Goal: Task Accomplishment & Management: Complete application form

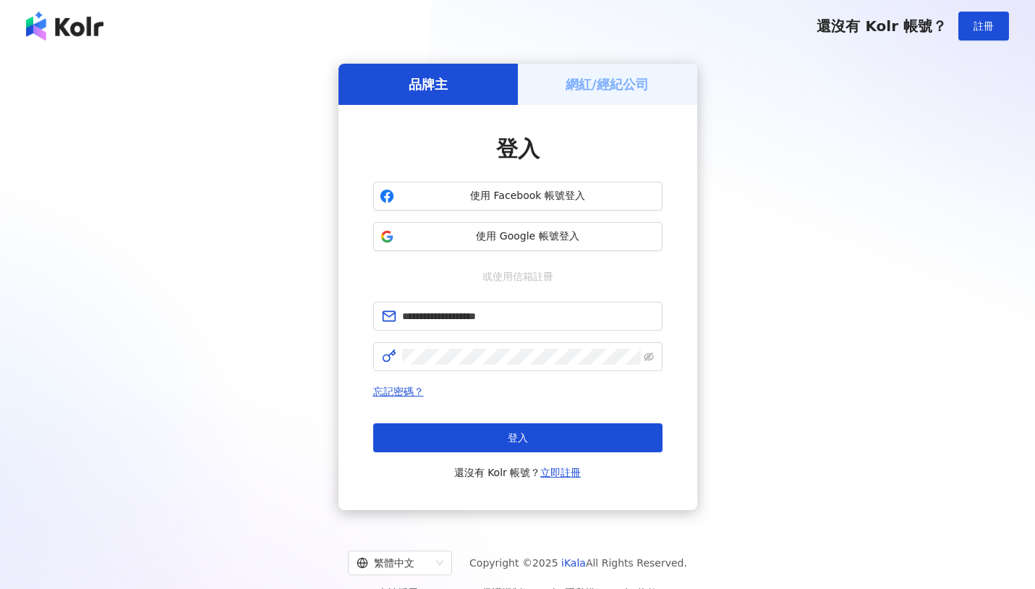
click at [495, 438] on button "登入" at bounding box center [517, 437] width 289 height 29
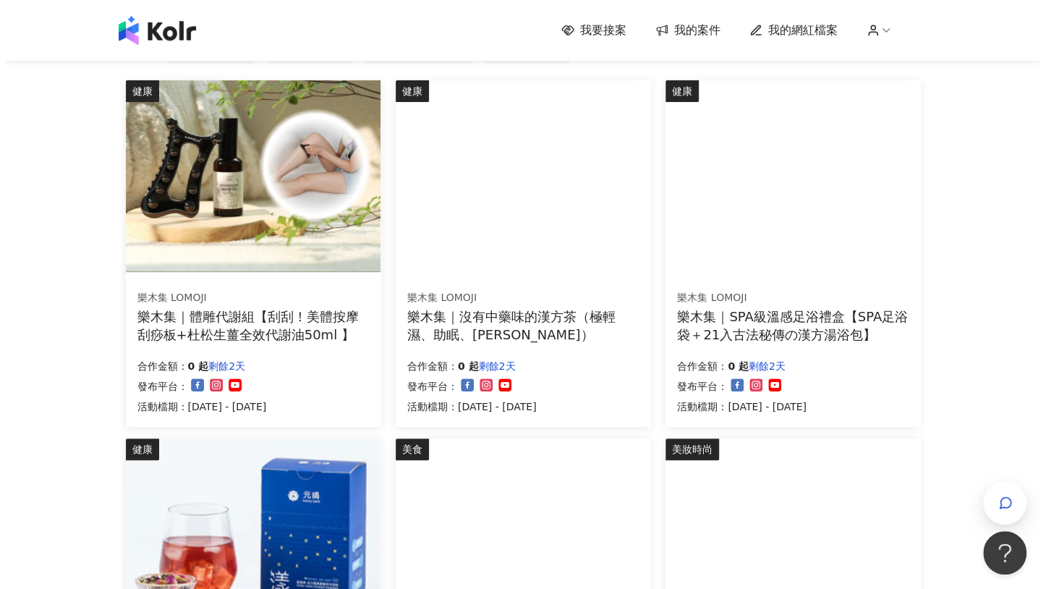
scroll to position [145, 0]
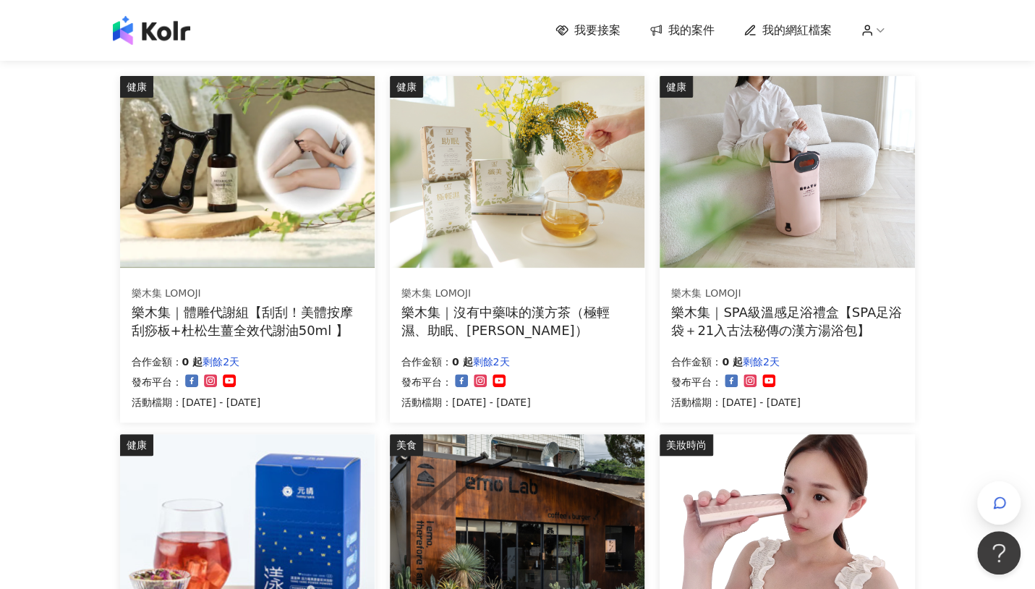
click at [802, 200] on img at bounding box center [787, 172] width 255 height 192
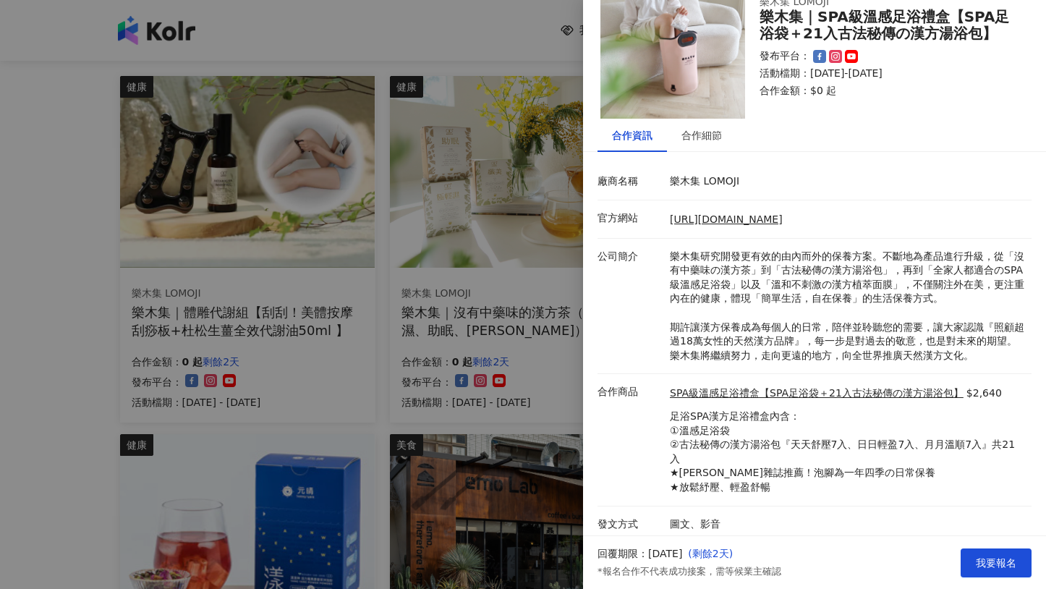
scroll to position [48, 0]
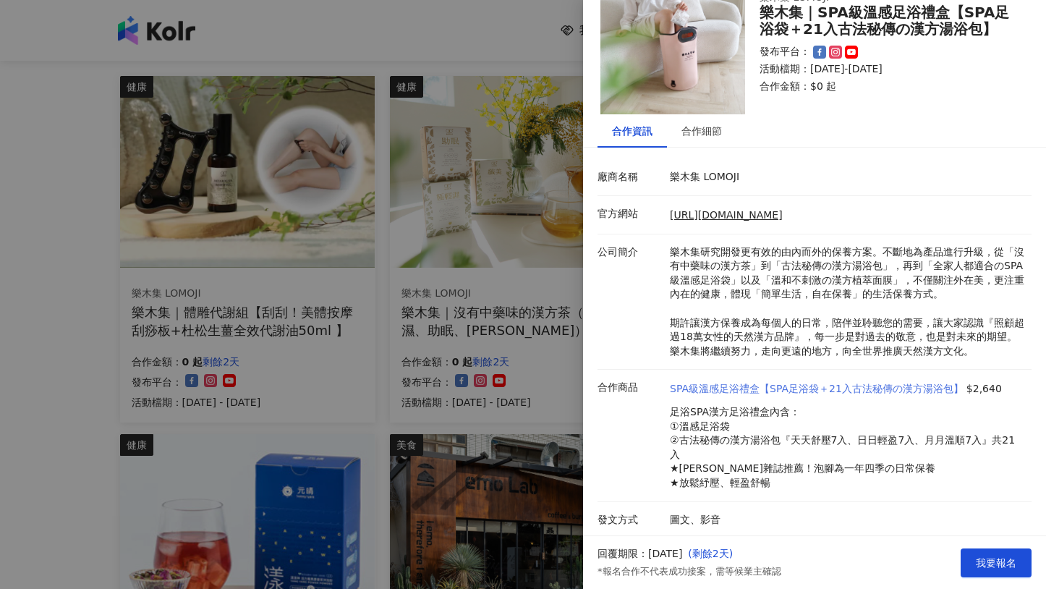
click at [917, 389] on link "SPA級溫感足浴禮盒【SPA足浴袋＋21入古法秘傳の漢方湯浴包】" at bounding box center [817, 389] width 294 height 14
click at [768, 294] on p "樂木集研究開發更有效的由內而外的保養方案。不斷地為產品進行升級，從「沒有中藥味の漢方茶」到「古法秘傳の漢方湯浴包」，再到「全家人都適合のSPA級溫感足浴袋」以…" at bounding box center [847, 302] width 355 height 114
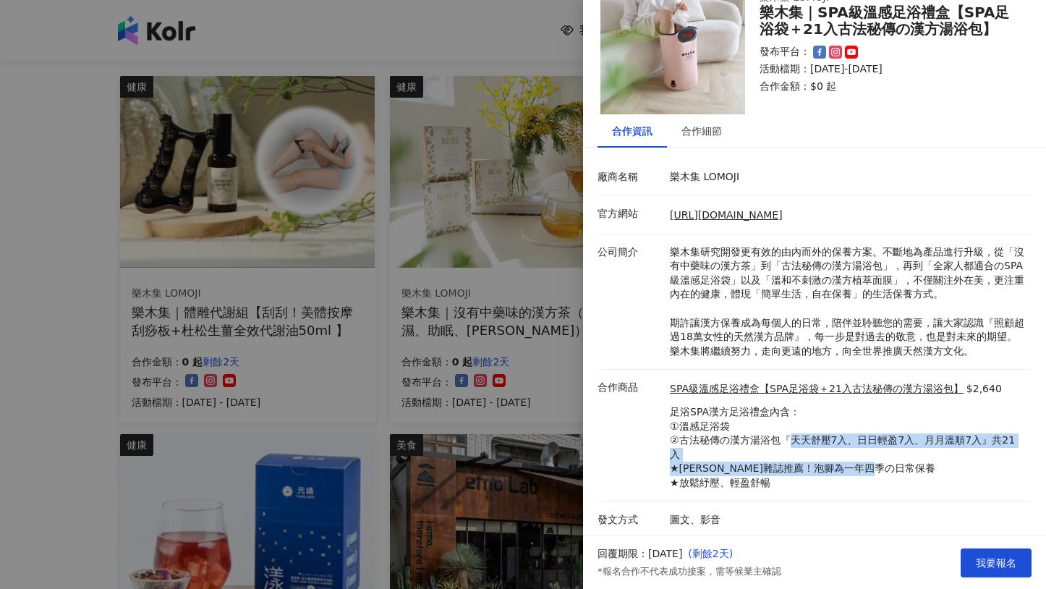
drag, startPoint x: 789, startPoint y: 437, endPoint x: 909, endPoint y: 470, distance: 123.9
click at [908, 469] on p "足浴SPA漢方足浴禮盒內含： ①溫感足浴袋 ②古法秘傳の漢方湯浴包『天天舒壓7入、日日輕盈7入、月月溫順7入』共21入 ★Bella儂儂雜誌推薦！泡腳為一年四…" at bounding box center [847, 447] width 355 height 85
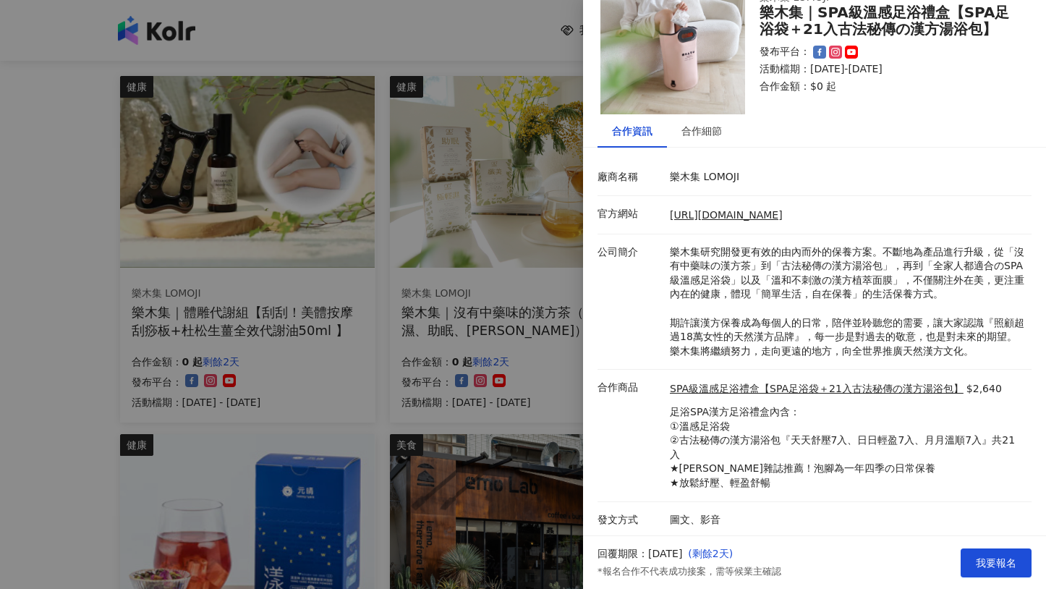
drag, startPoint x: 909, startPoint y: 470, endPoint x: 988, endPoint y: 480, distance: 79.4
click at [988, 480] on p "足浴SPA漢方足浴禮盒內含： ①溫感足浴袋 ②古法秘傳の漢方湯浴包『天天舒壓7入、日日輕盈7入、月月溫順7入』共21入 ★Bella儂儂雜誌推薦！泡腳為一年四…" at bounding box center [847, 447] width 355 height 85
click at [979, 557] on span "我要報名" at bounding box center [996, 563] width 41 height 12
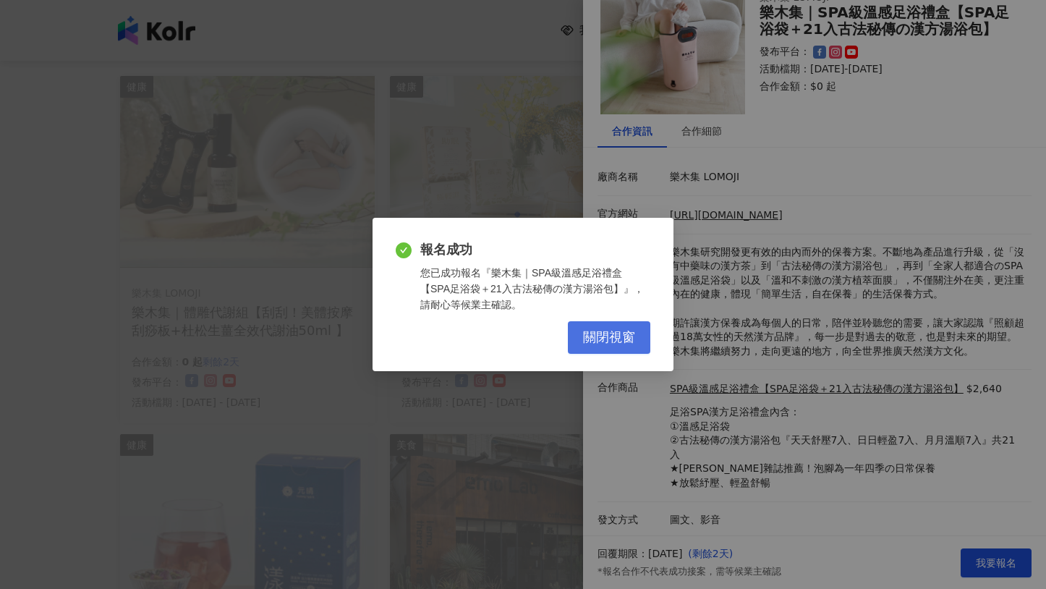
click at [615, 337] on span "關閉視窗" at bounding box center [609, 338] width 52 height 16
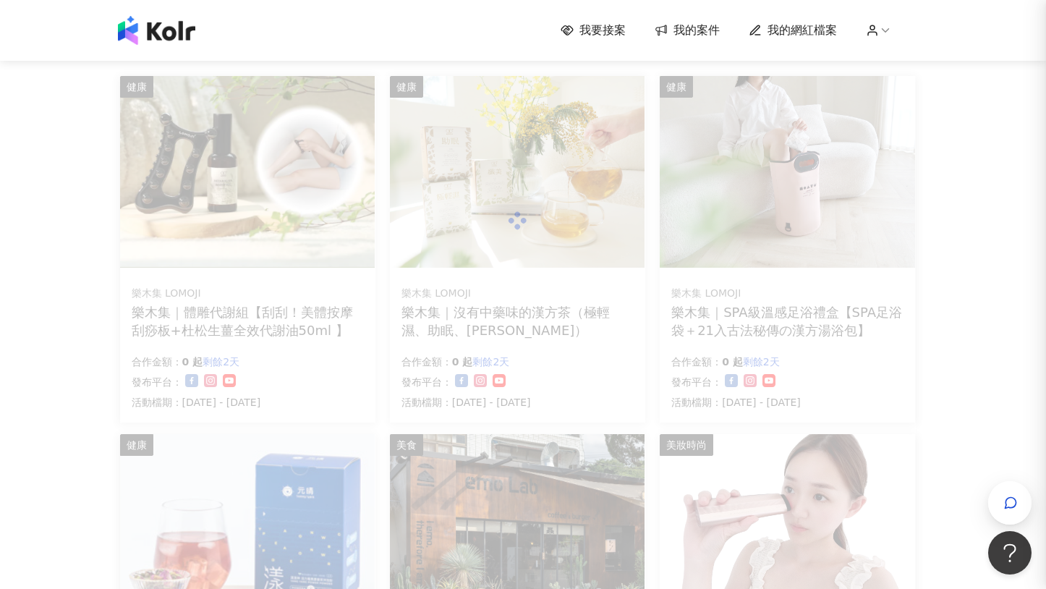
scroll to position [0, 0]
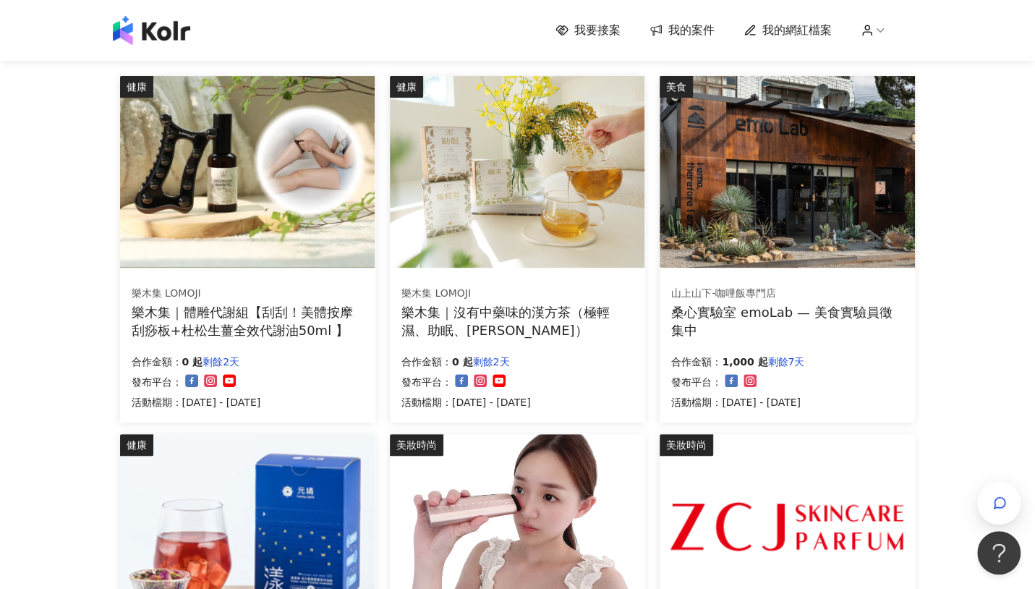
click at [779, 219] on img at bounding box center [787, 172] width 255 height 192
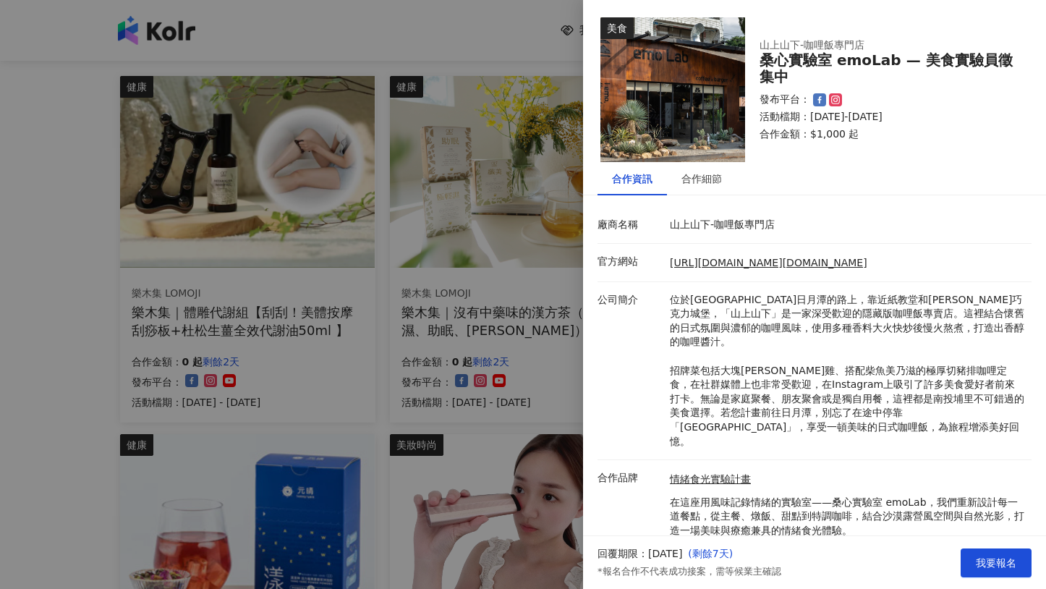
click at [535, 375] on div at bounding box center [523, 294] width 1046 height 589
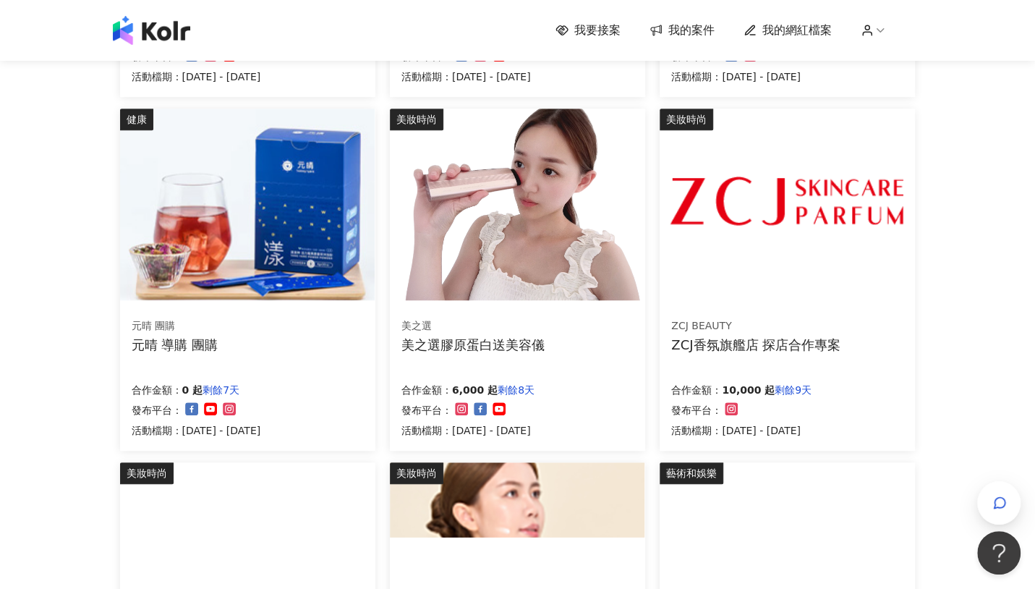
scroll to position [506, 0]
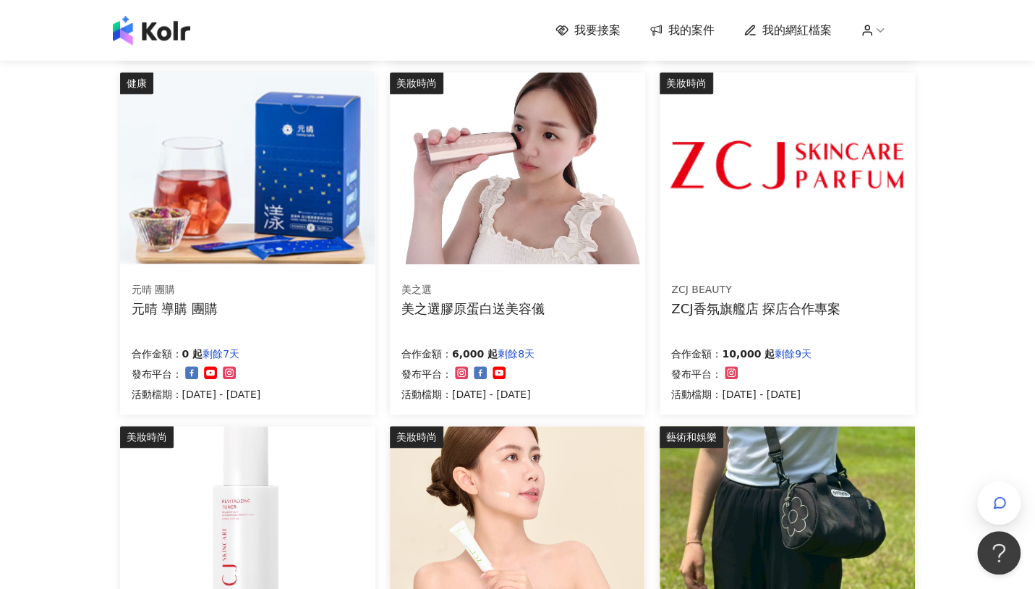
click at [753, 223] on img at bounding box center [787, 168] width 255 height 192
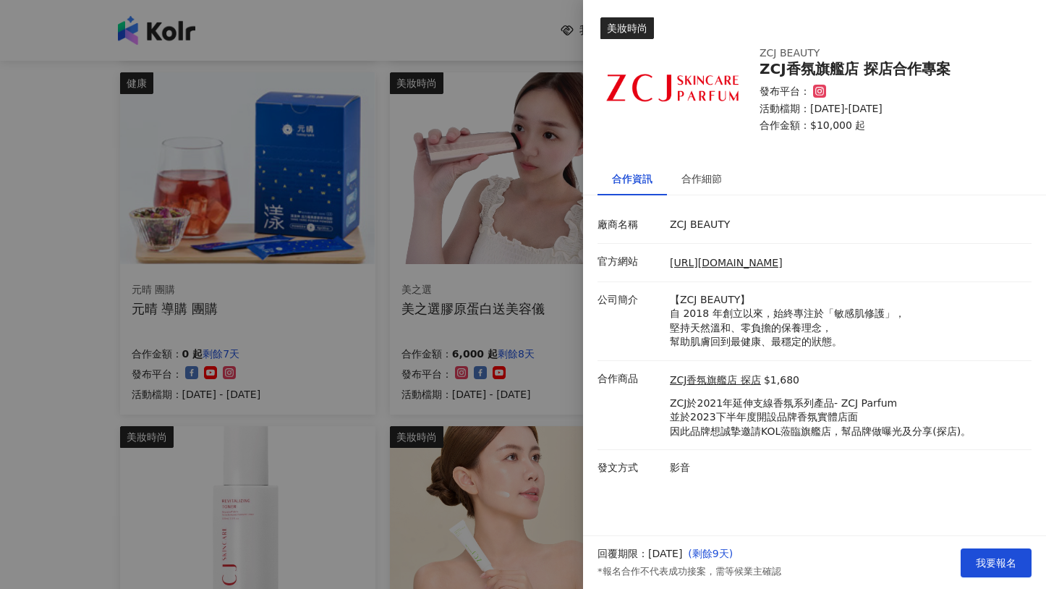
click at [510, 353] on div at bounding box center [523, 294] width 1046 height 589
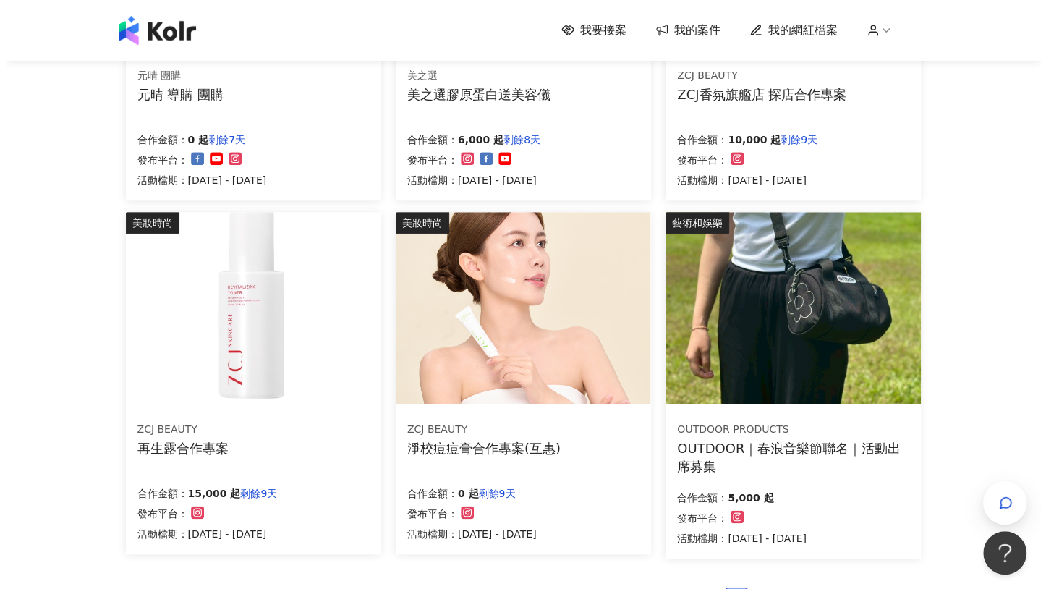
scroll to position [724, 0]
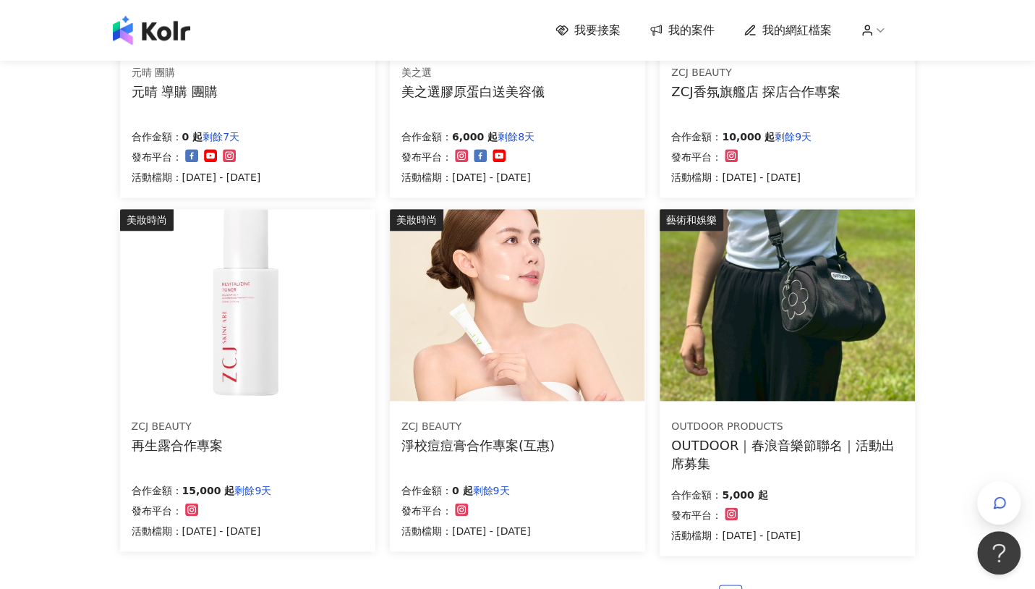
click at [789, 320] on img at bounding box center [787, 305] width 255 height 192
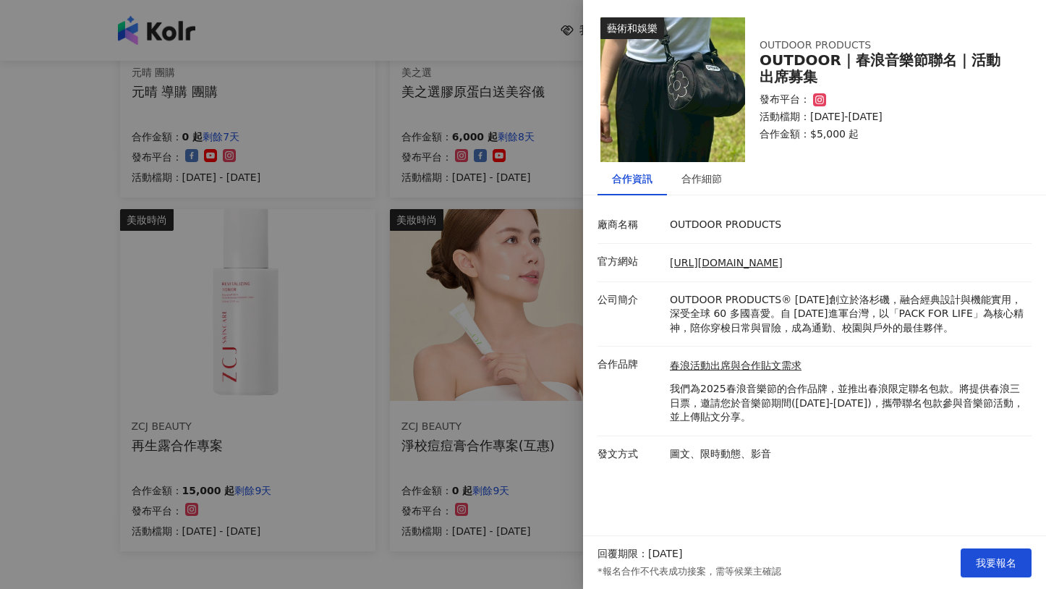
click at [556, 418] on div at bounding box center [523, 294] width 1046 height 589
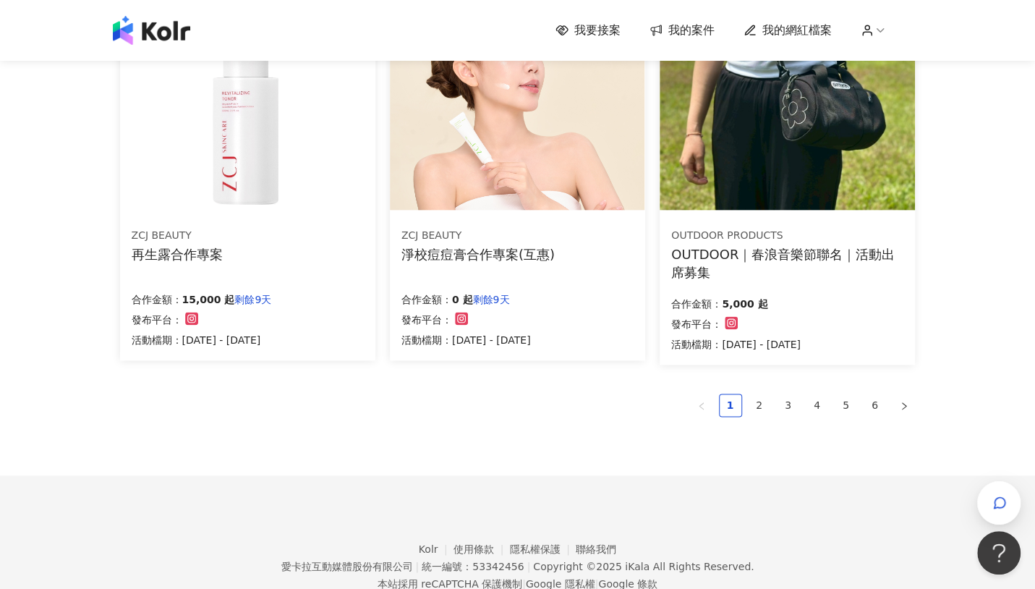
scroll to position [941, 0]
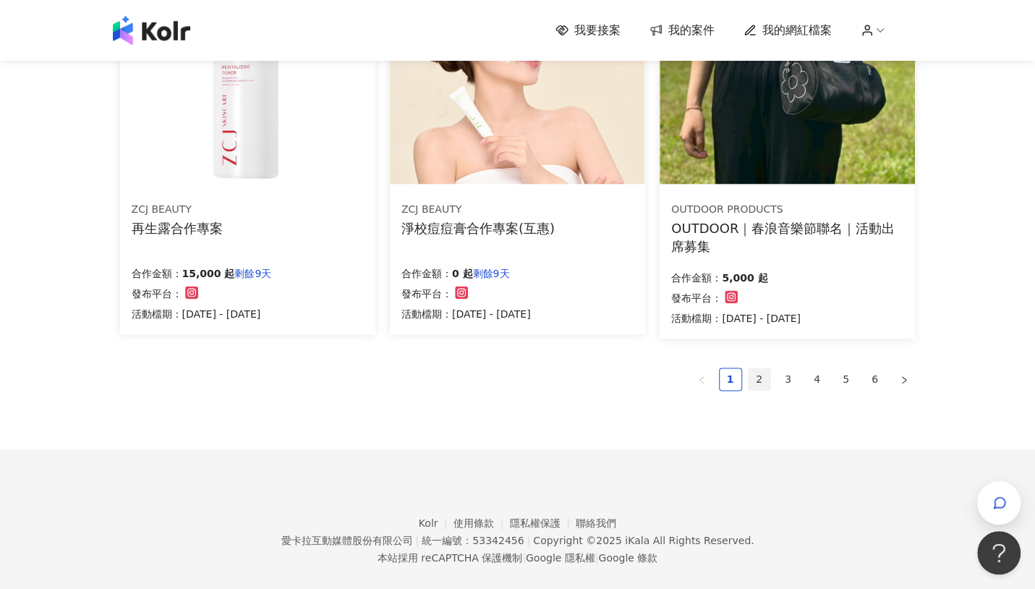
click at [762, 379] on link "2" at bounding box center [760, 379] width 22 height 22
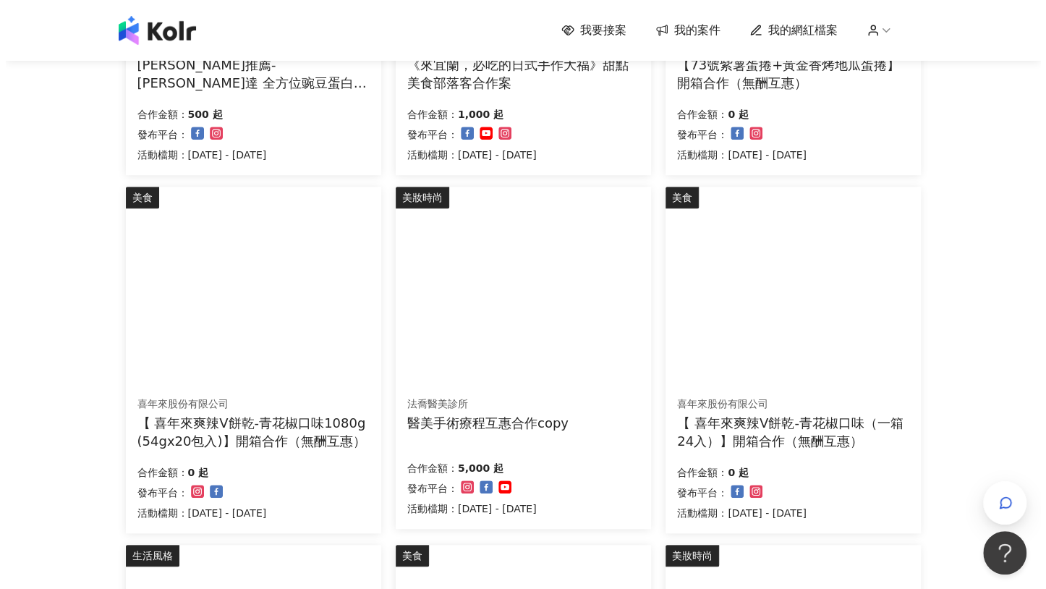
scroll to position [386, 0]
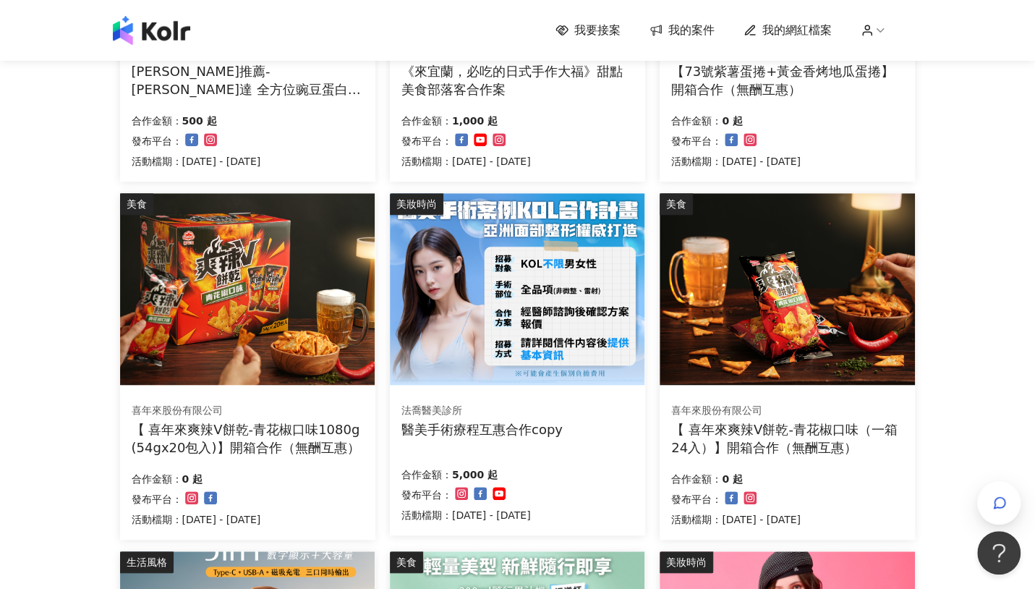
click at [526, 317] on img at bounding box center [517, 289] width 255 height 192
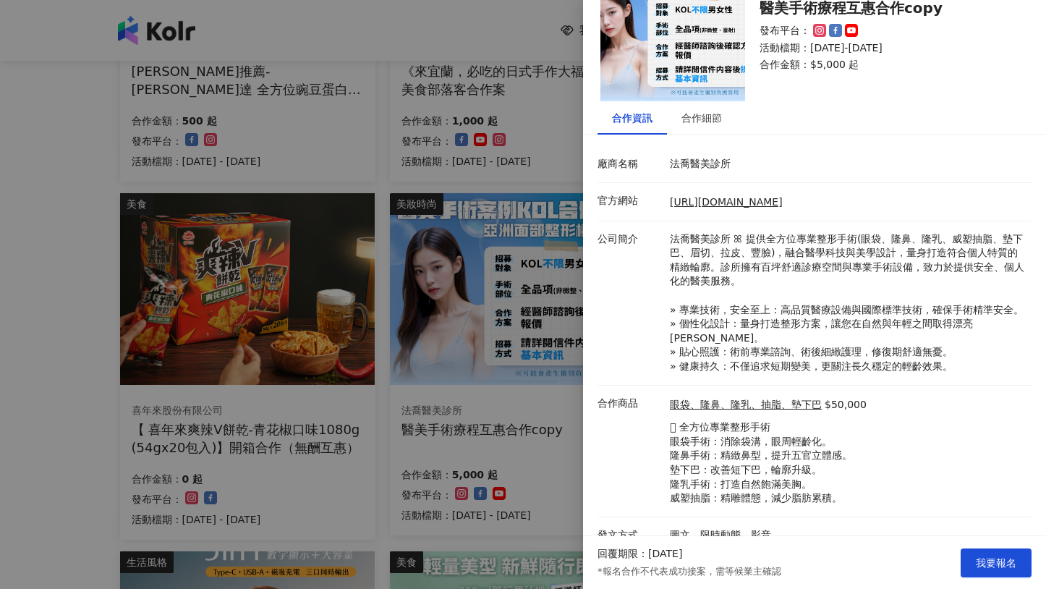
scroll to position [76, 0]
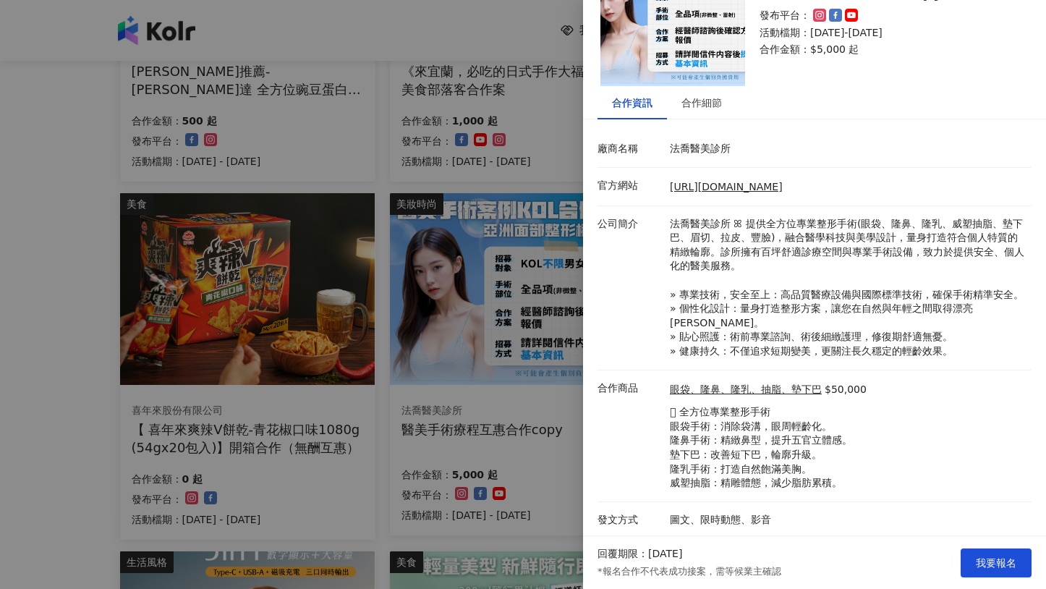
click at [37, 349] on div at bounding box center [523, 294] width 1046 height 589
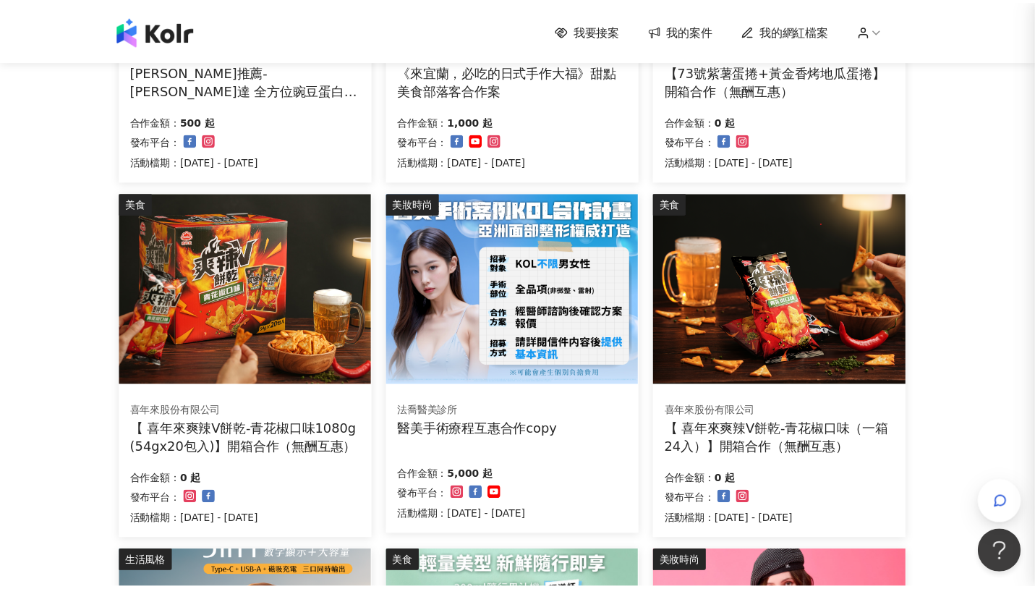
scroll to position [0, 0]
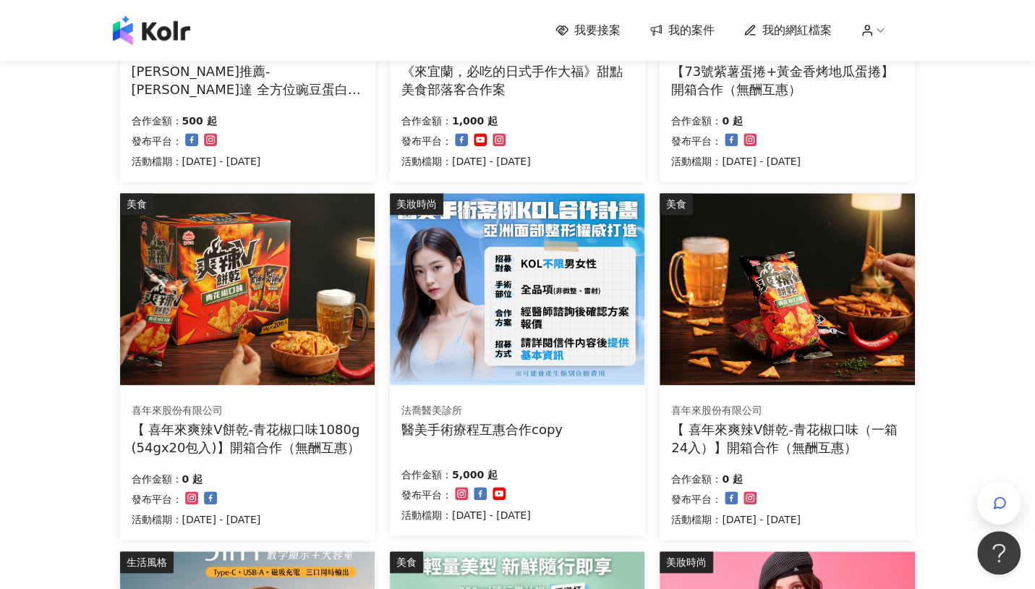
click at [66, 337] on div "我要接案 我的案件 我的網紅檔案 我要接案 搜尋 排序： 日期新到舊 篩選： 案件類型 發布平台 案件價格範圍 活動檔期 清除 套用 運動 WEDAR 小禎推…" at bounding box center [517, 391] width 1035 height 1555
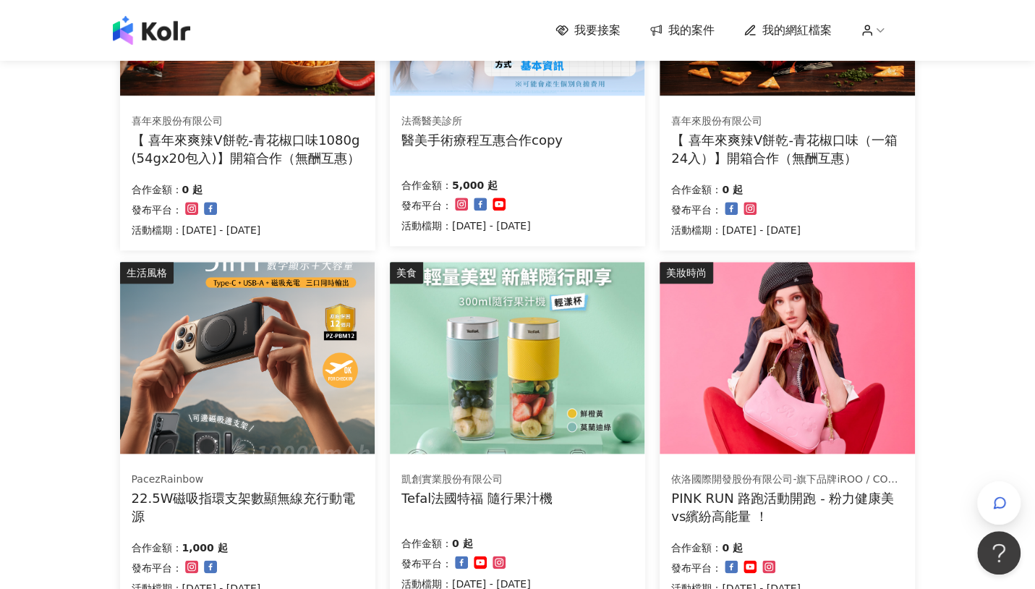
scroll to position [965, 0]
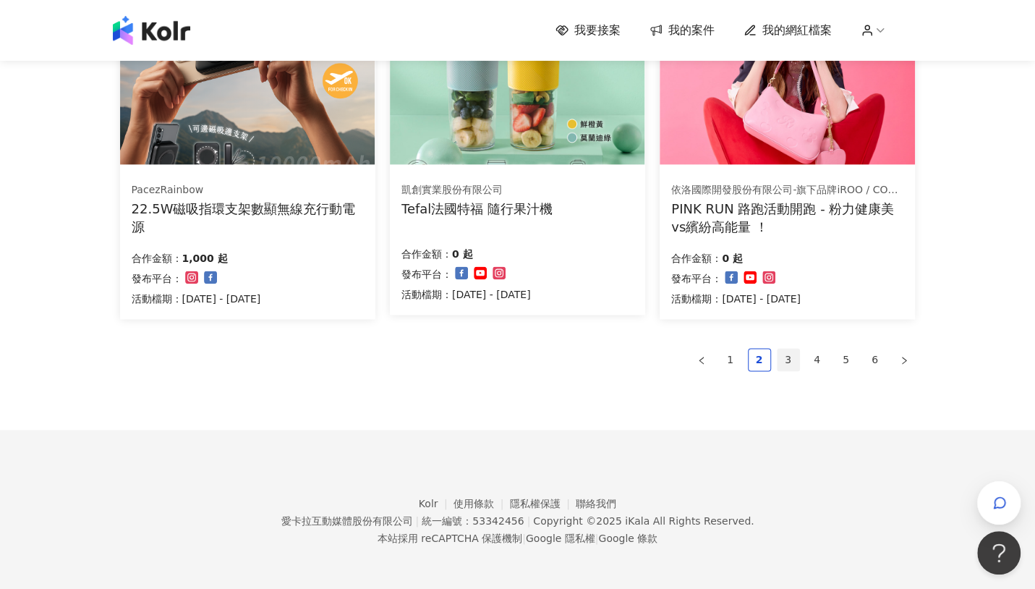
click at [789, 360] on link "3" at bounding box center [789, 360] width 22 height 22
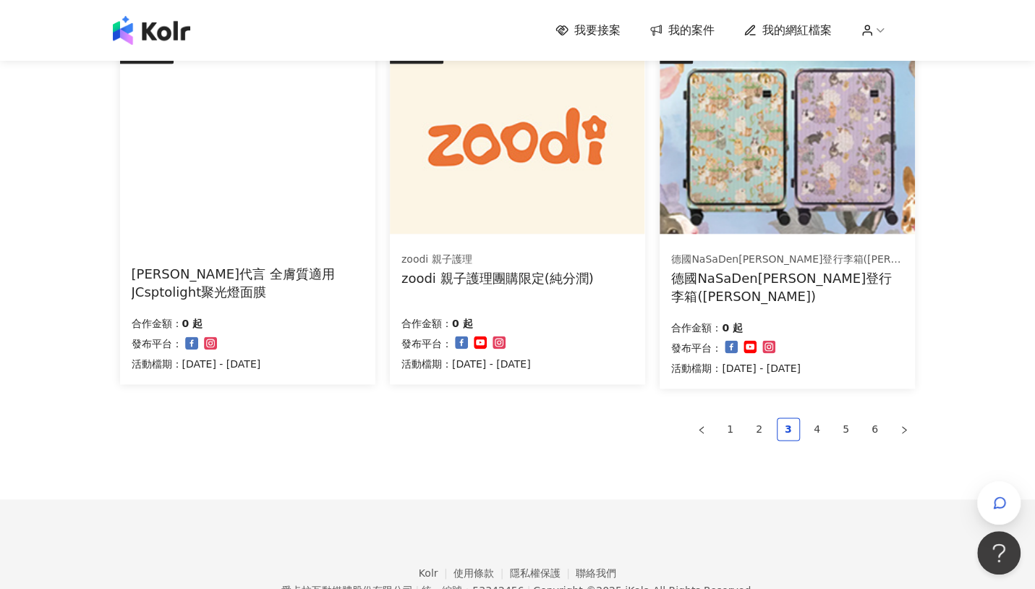
scroll to position [889, 0]
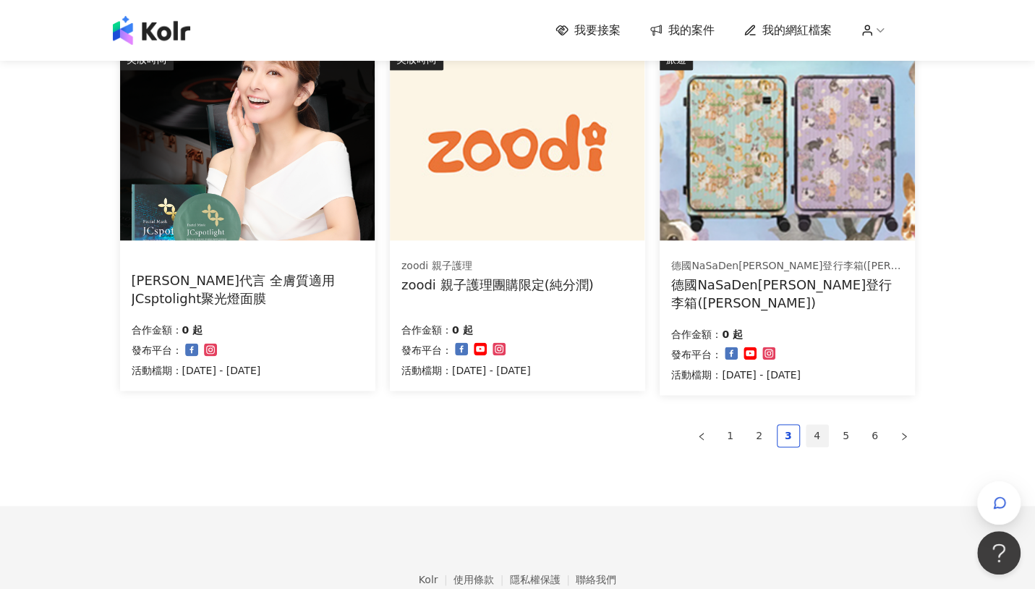
click at [810, 428] on link "4" at bounding box center [818, 436] width 22 height 22
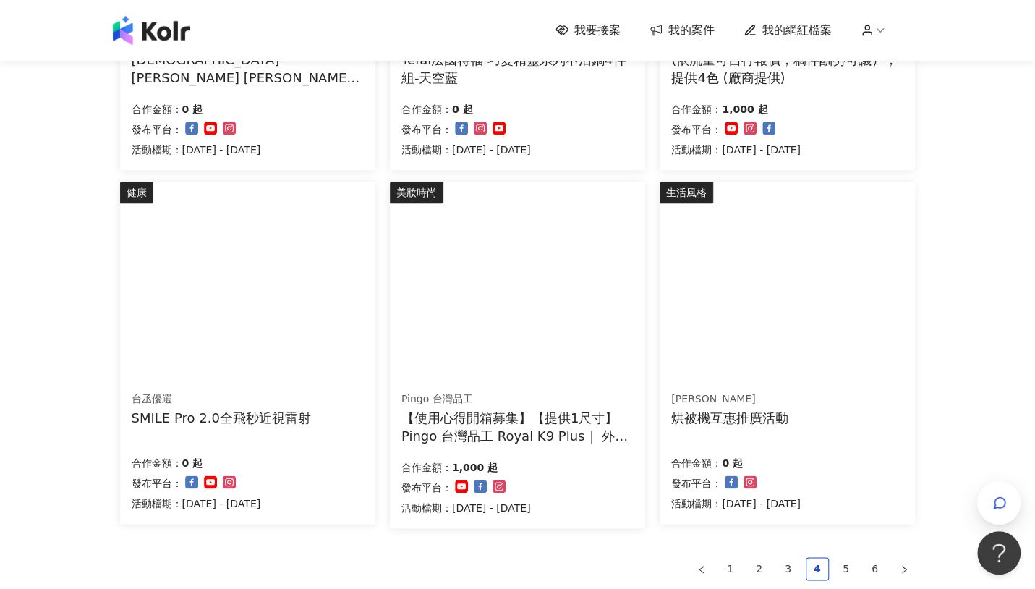
scroll to position [744, 0]
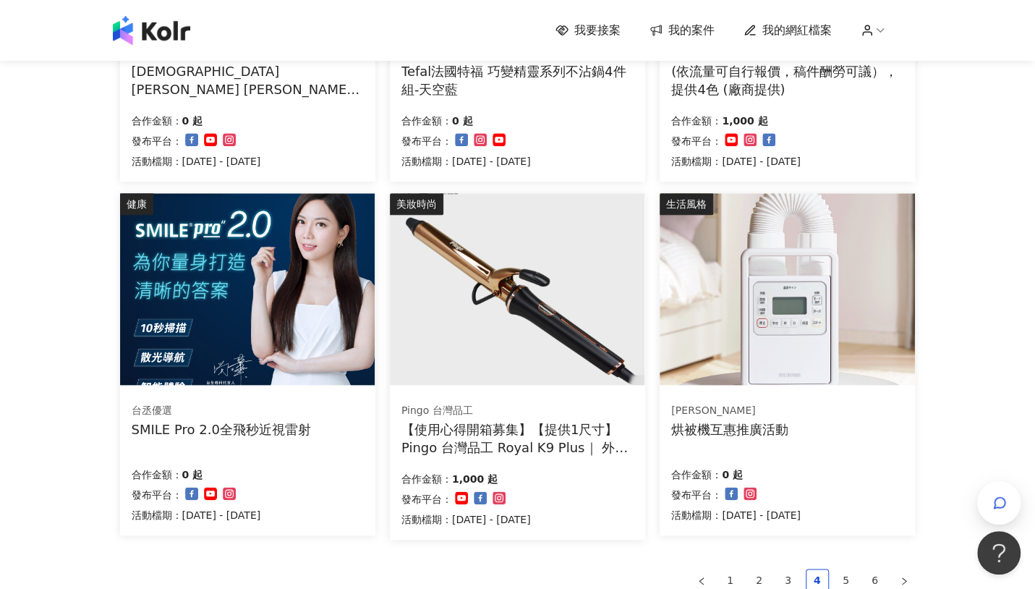
click at [580, 340] on img at bounding box center [517, 289] width 255 height 192
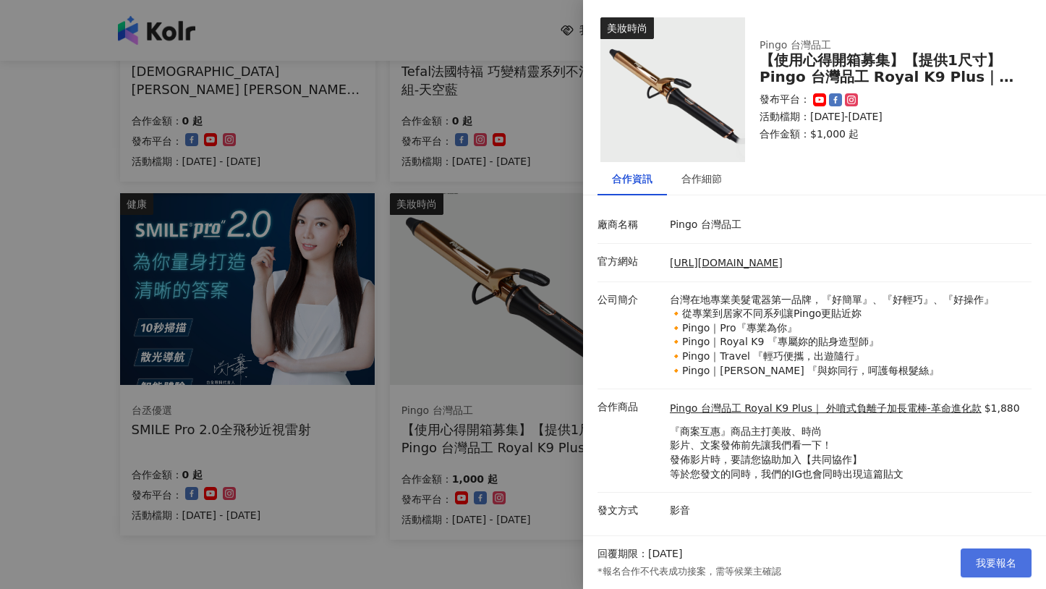
click at [1004, 566] on span "我要報名" at bounding box center [996, 563] width 41 height 12
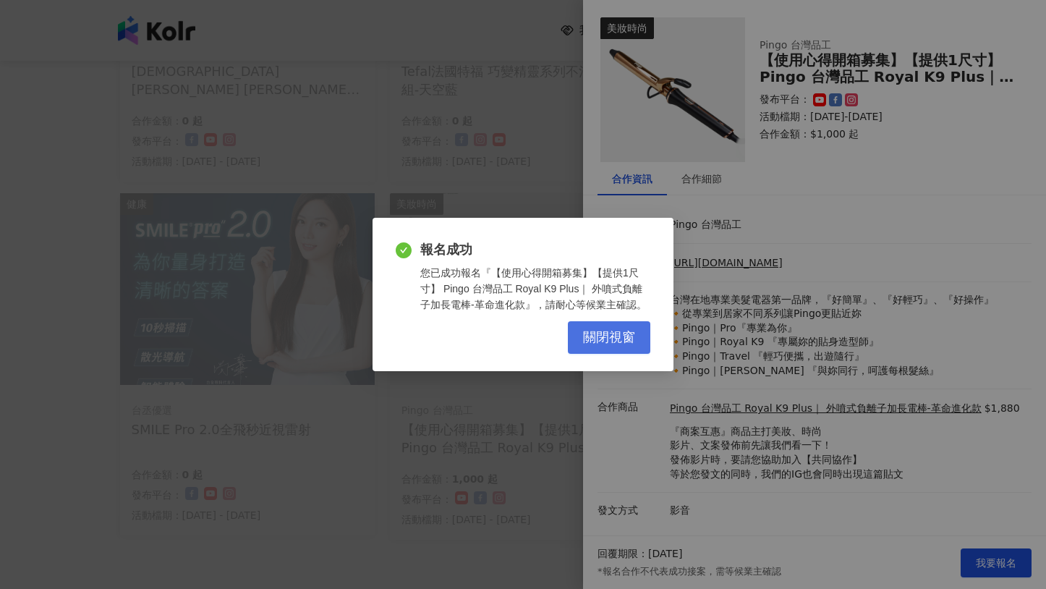
click at [574, 330] on button "關閉視窗" at bounding box center [609, 337] width 82 height 33
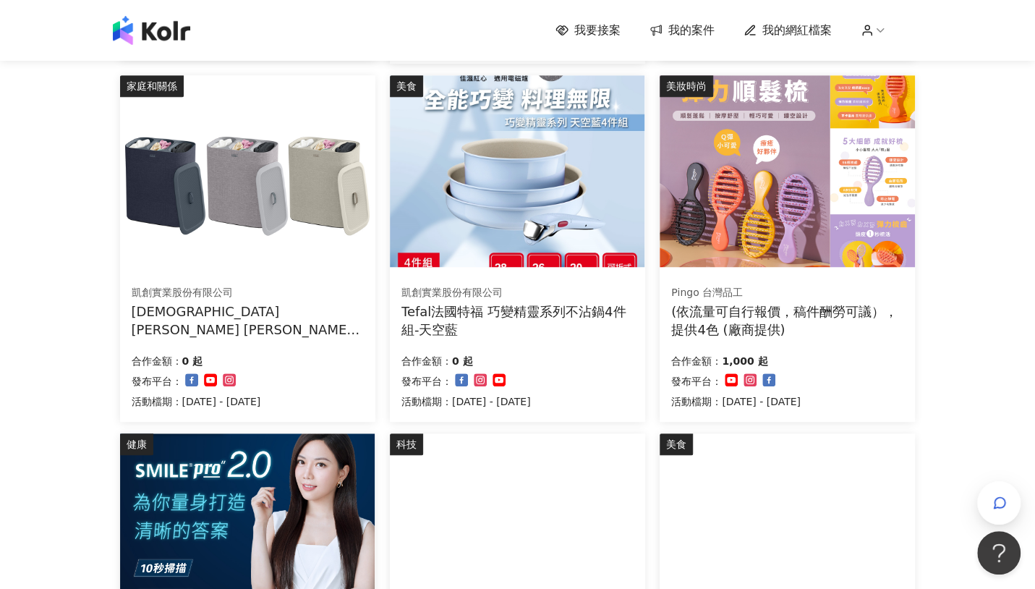
scroll to position [506, 0]
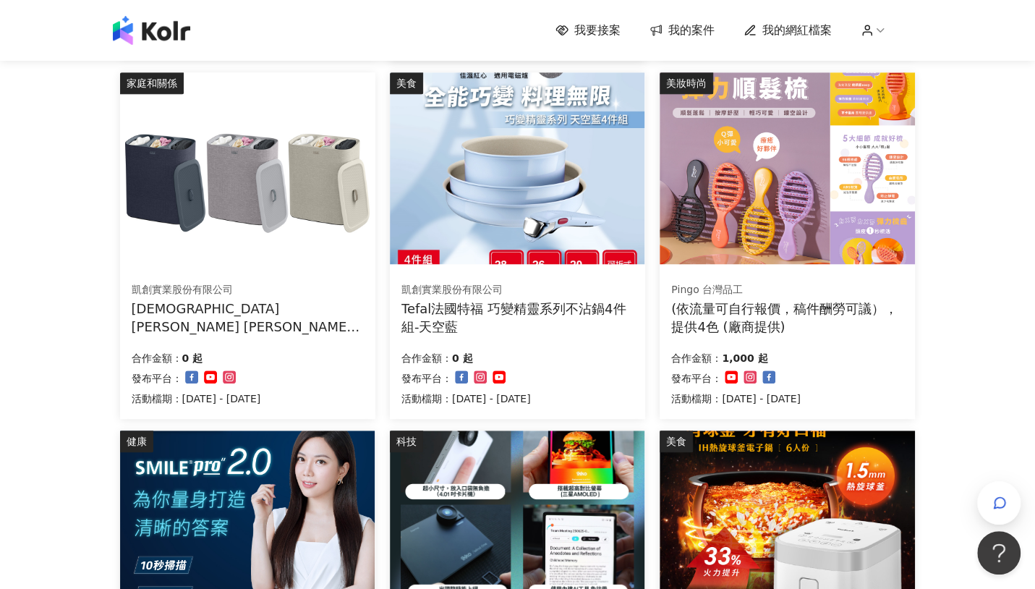
click at [862, 237] on img at bounding box center [787, 168] width 255 height 192
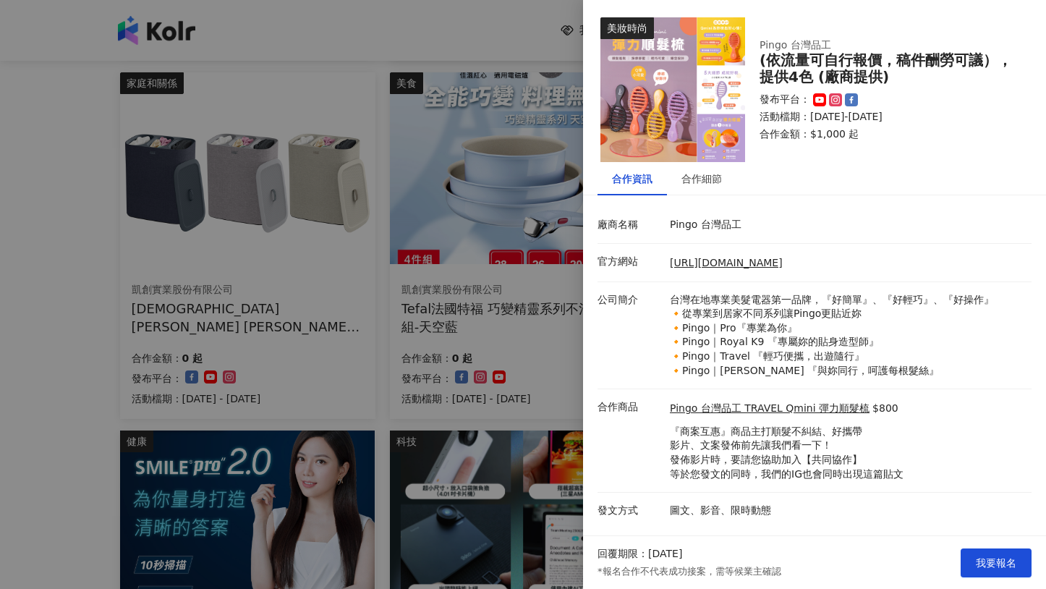
click at [554, 393] on div at bounding box center [523, 294] width 1046 height 589
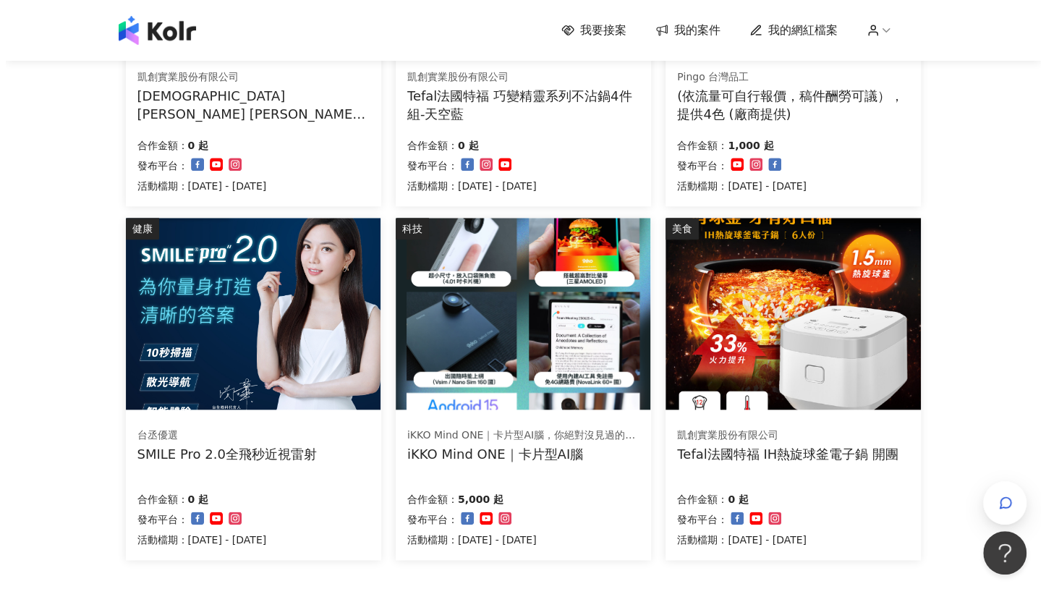
scroll to position [724, 0]
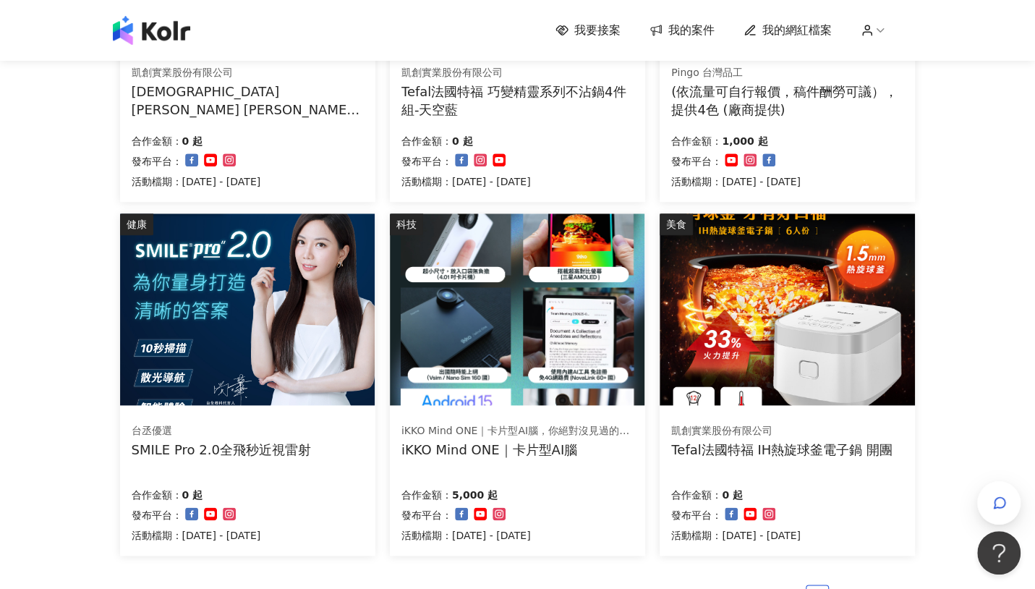
click at [516, 295] on img at bounding box center [517, 309] width 255 height 192
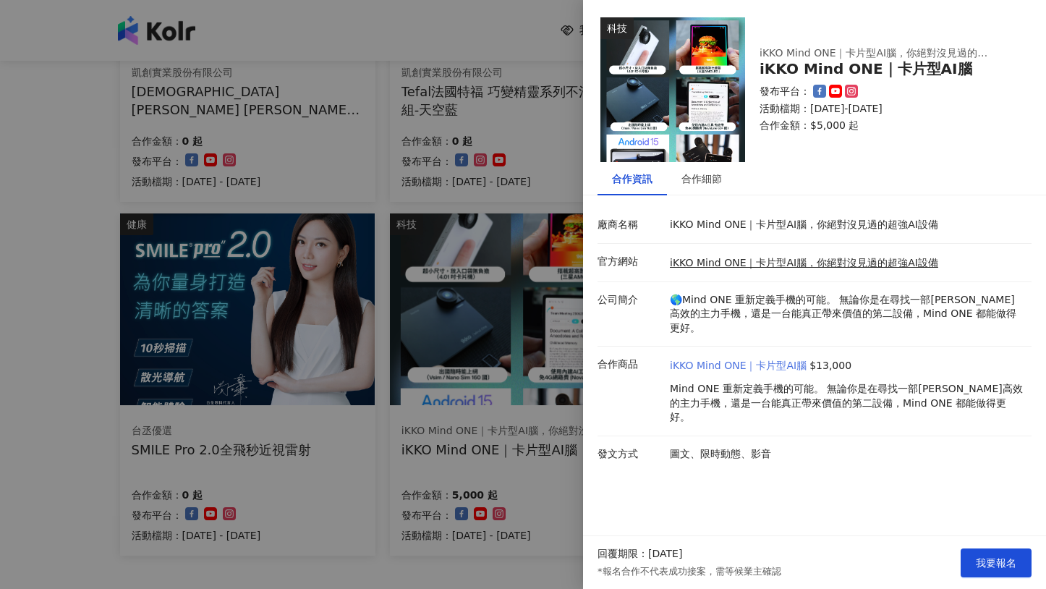
click at [769, 359] on link "iKKO Mind ONE｜卡片型AI腦" at bounding box center [738, 366] width 137 height 14
click at [714, 261] on link "iKKO Mind ONE｜卡片型AI腦，你絕對沒見過的超強AI設備" at bounding box center [804, 263] width 268 height 12
click at [732, 359] on link "iKKO Mind ONE｜卡片型AI腦" at bounding box center [738, 366] width 137 height 14
click at [826, 384] on p "Mind ONE 重新定義手機的可能。 無論你是在尋找一部簡潔高效的主力手機，還是一台能真正帶來價值的第二設備，Mind ONE 都能做得更好。" at bounding box center [847, 403] width 355 height 43
drag, startPoint x: 763, startPoint y: 313, endPoint x: 989, endPoint y: 313, distance: 225.8
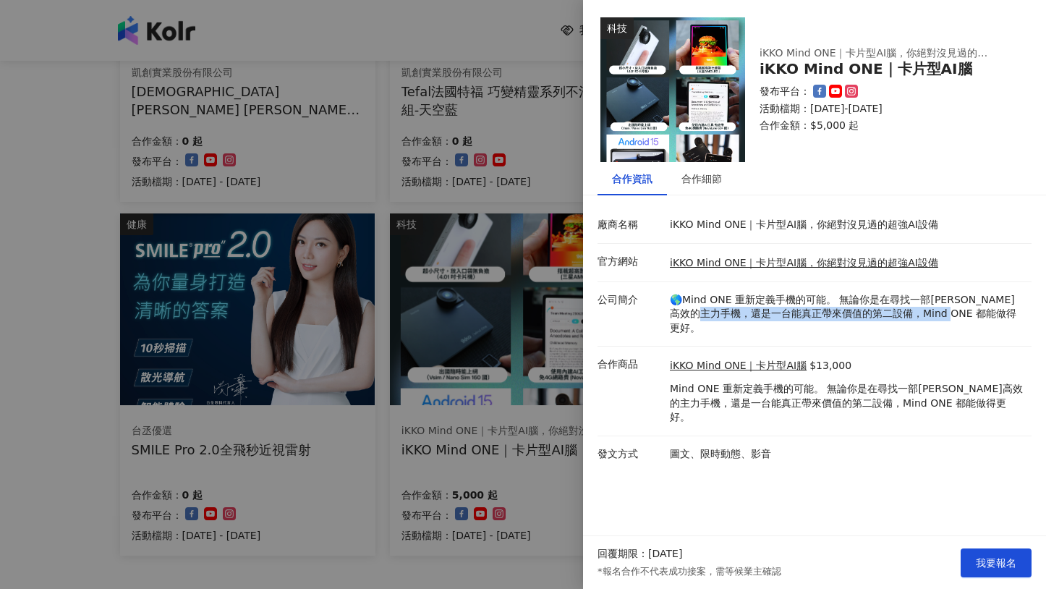
click at [989, 313] on p "🌎Mind ONE 重新定義手機的可能。 無論你是在尋找一部簡潔高效的主力手機，還是一台能真正帶來價值的第二設備，Mind ONE 都能做得更好。" at bounding box center [847, 314] width 355 height 43
drag, startPoint x: 989, startPoint y: 313, endPoint x: 894, endPoint y: 318, distance: 95.7
click at [894, 318] on p "🌎Mind ONE 重新定義手機的可能。 無論你是在尋找一部簡潔高效的主力手機，還是一台能真正帶來價值的第二設備，Mind ONE 都能做得更好。" at bounding box center [847, 314] width 355 height 43
click at [872, 315] on p "🌎Mind ONE 重新定義手機的可能。 無論你是在尋找一部簡潔高效的主力手機，還是一台能真正帶來價值的第二設備，Mind ONE 都能做得更好。" at bounding box center [847, 314] width 355 height 43
drag, startPoint x: 863, startPoint y: 312, endPoint x: 909, endPoint y: 309, distance: 45.7
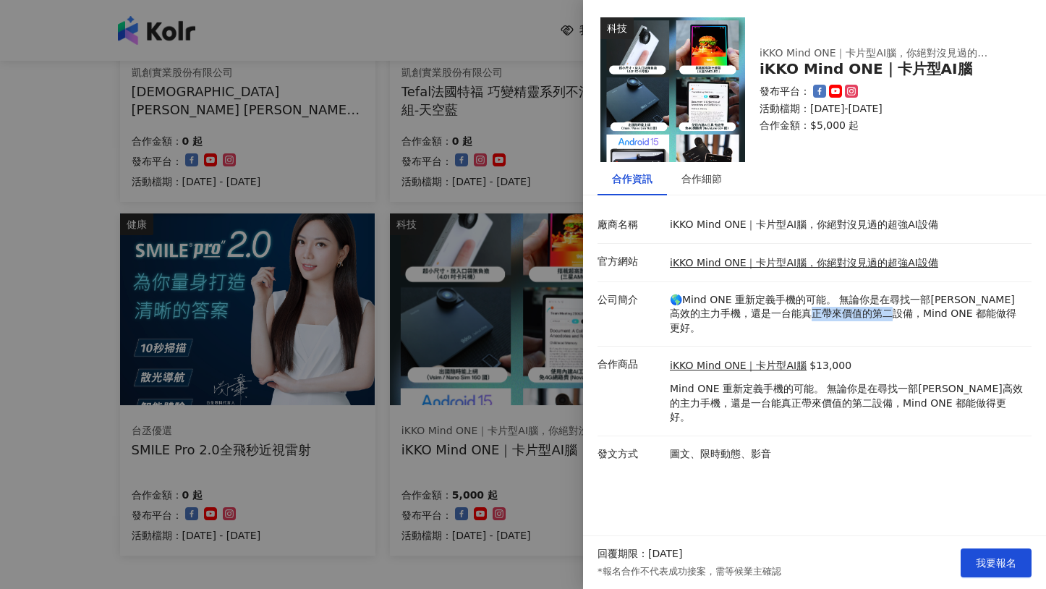
click at [909, 309] on p "🌎Mind ONE 重新定義手機的可能。 無論你是在尋找一部簡潔高效的主力手機，還是一台能真正帶來價值的第二設備，Mind ONE 都能做得更好。" at bounding box center [847, 314] width 355 height 43
copy p "ind ONE"
click at [701, 186] on div "合作細節" at bounding box center [702, 179] width 41 height 16
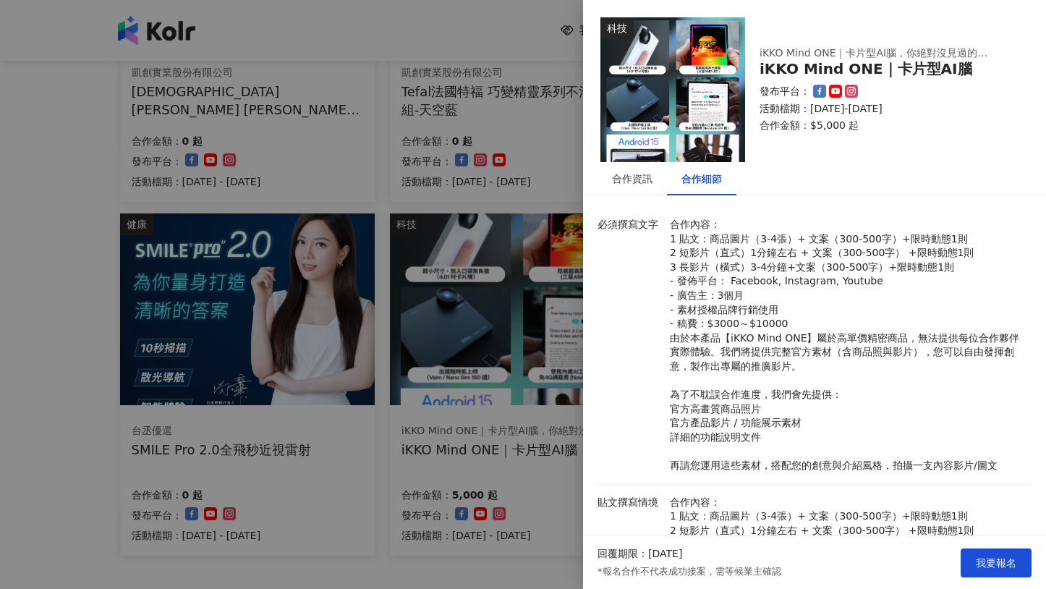
click at [776, 242] on p "合作內容： 1 貼文：商品圖片（3-4張）+ 文案（300-500字）+限時動態1則 2 短影片（直式）1分鐘左右 + 文案（300-500字） +限時動態1…" at bounding box center [847, 345] width 355 height 255
drag, startPoint x: 698, startPoint y: 322, endPoint x: 785, endPoint y: 326, distance: 86.9
click at [784, 326] on p "合作內容： 1 貼文：商品圖片（3-4張）+ 文案（300-500字）+限時動態1則 2 短影片（直式）1分鐘左右 + 文案（300-500字） +限時動態1…" at bounding box center [847, 345] width 355 height 255
drag, startPoint x: 785, startPoint y: 326, endPoint x: 826, endPoint y: 328, distance: 41.3
click at [826, 328] on p "合作內容： 1 貼文：商品圖片（3-4張）+ 文案（300-500字）+限時動態1則 2 短影片（直式）1分鐘左右 + 文案（300-500字） +限時動態1…" at bounding box center [847, 345] width 355 height 255
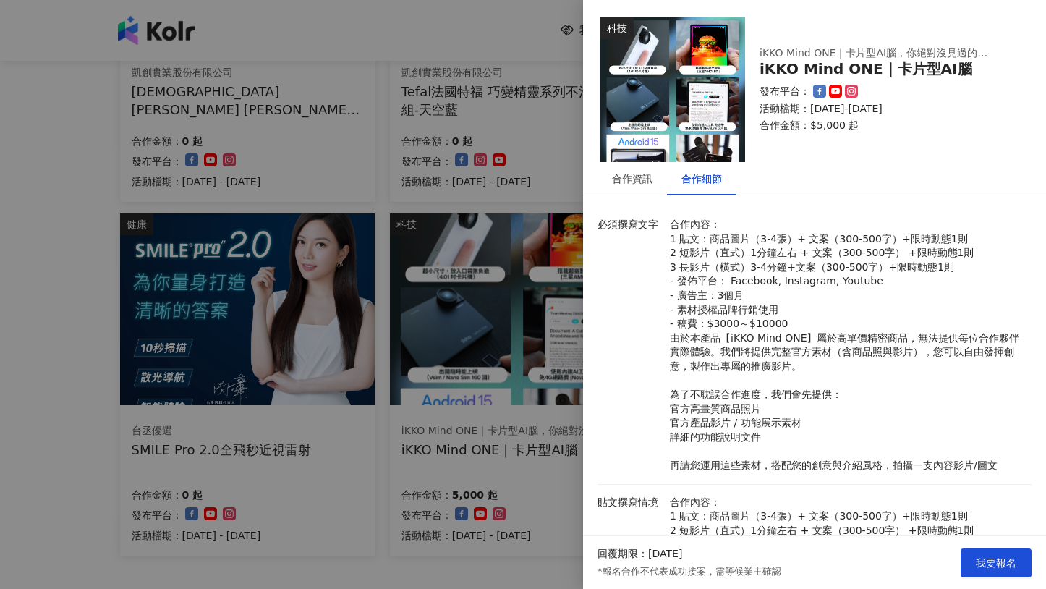
click at [937, 414] on p "合作內容： 1 貼文：商品圖片（3-4張）+ 文案（300-500字）+限時動態1則 2 短影片（直式）1分鐘左右 + 文案（300-500字） +限時動態1…" at bounding box center [847, 345] width 355 height 255
click at [1001, 559] on span "我要報名" at bounding box center [996, 563] width 41 height 12
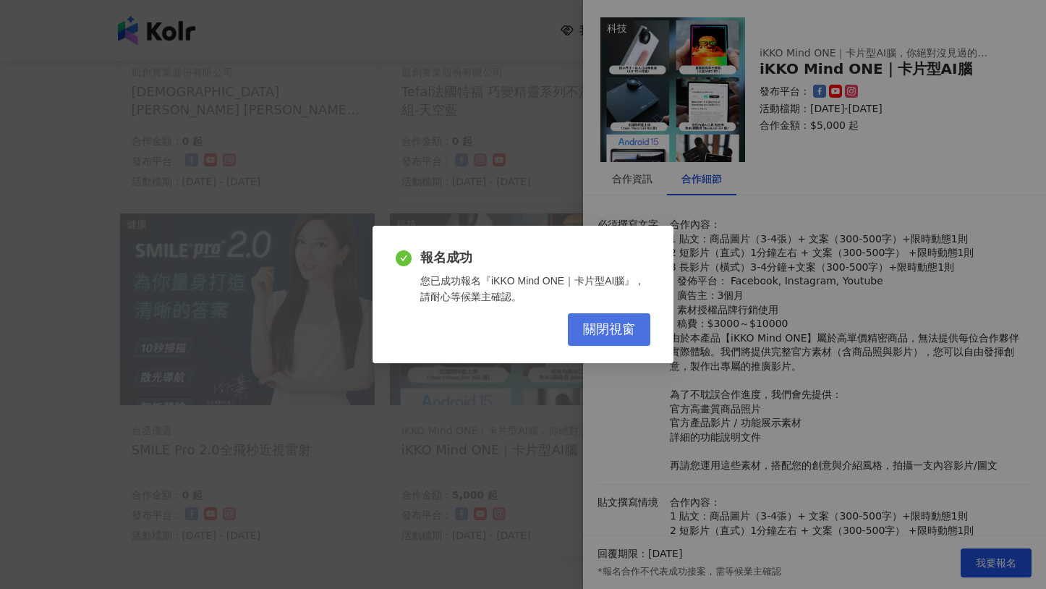
click at [585, 322] on span "關閉視窗" at bounding box center [609, 330] width 52 height 16
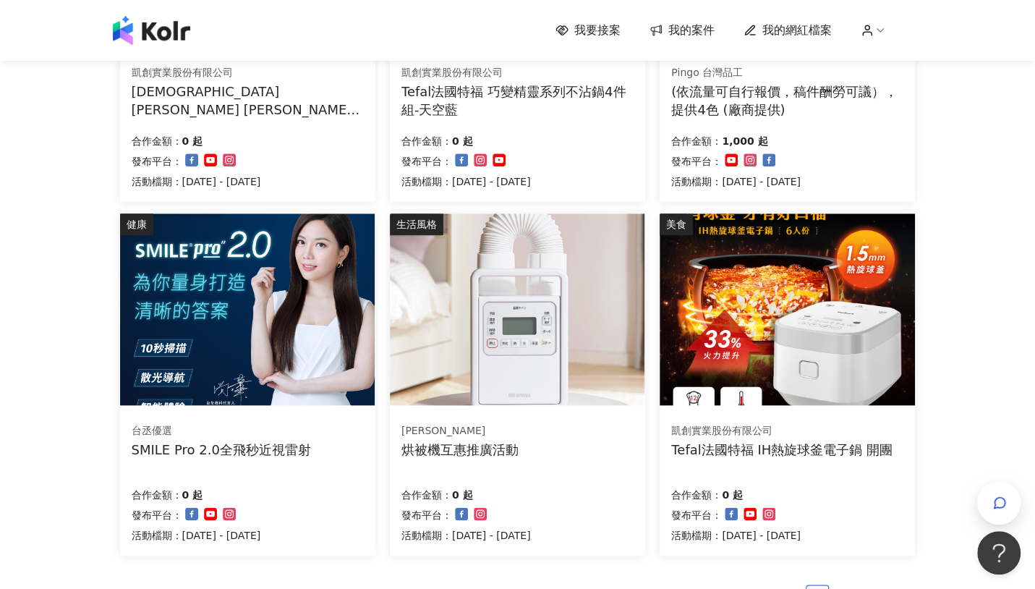
click at [567, 321] on img at bounding box center [517, 309] width 255 height 192
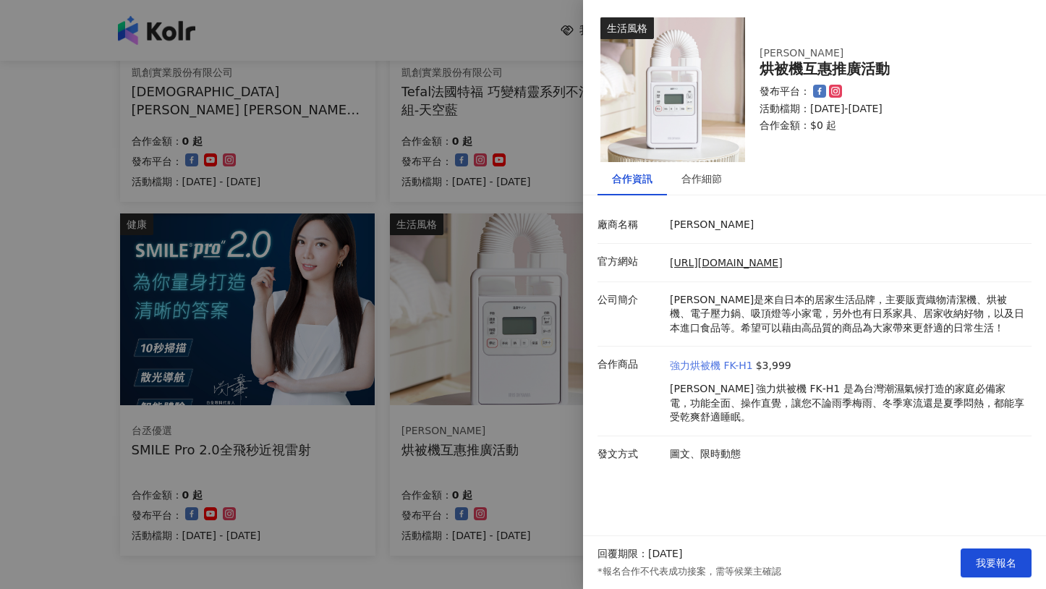
click at [711, 363] on link "強力烘被機 FK-H1" at bounding box center [711, 366] width 83 height 14
click at [703, 181] on div "合作細節" at bounding box center [702, 179] width 41 height 16
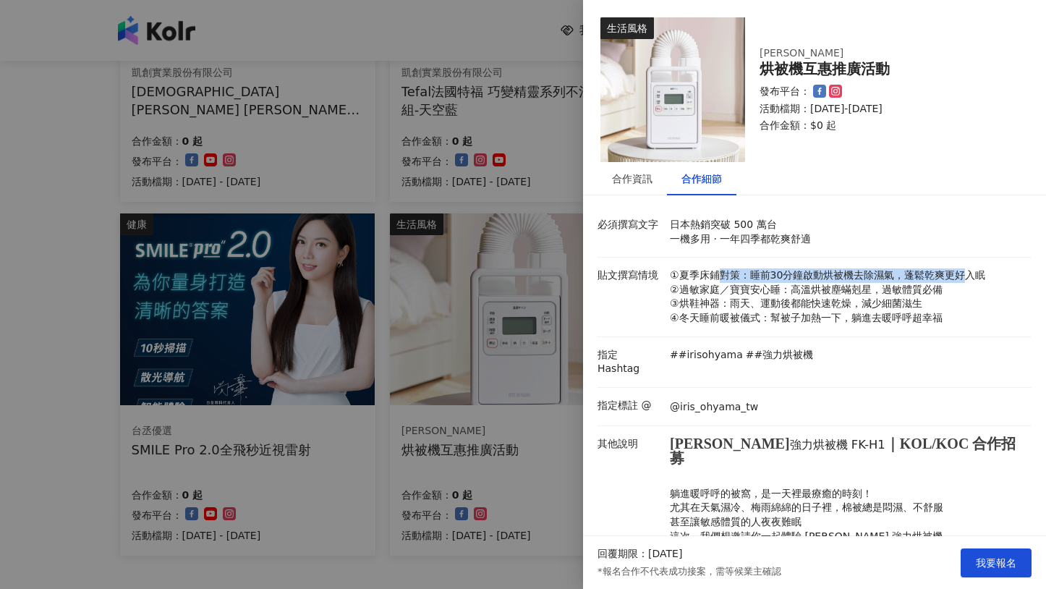
drag, startPoint x: 714, startPoint y: 276, endPoint x: 963, endPoint y: 281, distance: 249.0
click at [962, 281] on p "①夏季床鋪對策：睡前30分鐘啟動烘被機去除濕氣，蓬鬆乾爽更好入眠 ②過敏家庭／寶寶安心睡：高溫烘被塵蟎剋星，過敏體質必備 ③烘鞋神器：雨天、運動後都能快速乾燥…" at bounding box center [847, 296] width 355 height 56
drag, startPoint x: 963, startPoint y: 281, endPoint x: 981, endPoint y: 294, distance: 22.3
click at [981, 294] on p "①夏季床鋪對策：睡前30分鐘啟動烘被機去除濕氣，蓬鬆乾爽更好入眠 ②過敏家庭／寶寶安心睡：高溫烘被塵蟎剋星，過敏體質必備 ③烘鞋神器：雨天、運動後都能快速乾燥…" at bounding box center [847, 296] width 355 height 56
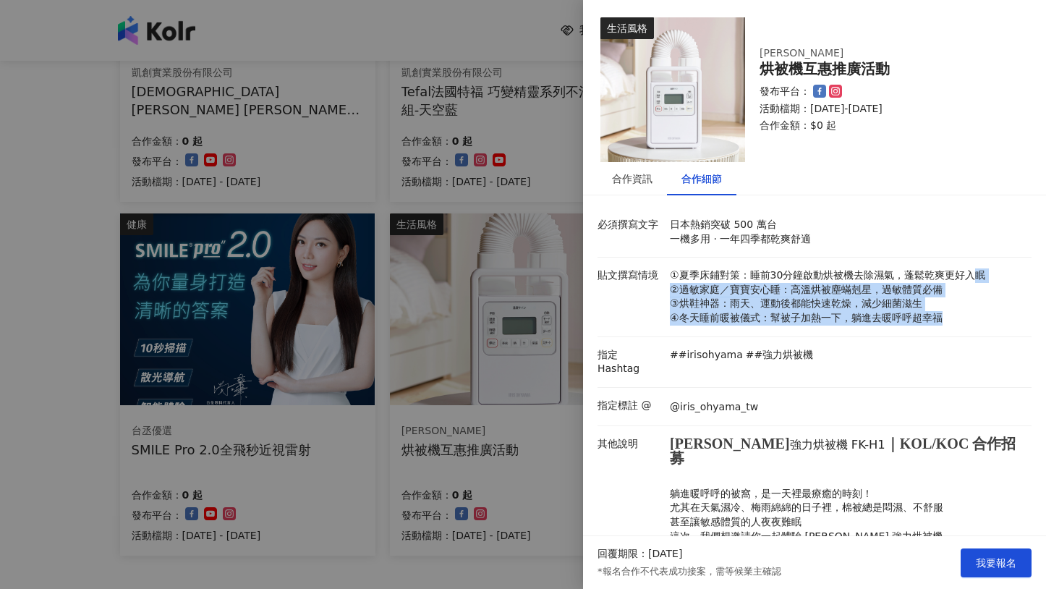
drag, startPoint x: 969, startPoint y: 318, endPoint x: 972, endPoint y: 281, distance: 37.7
click at [972, 281] on p "①夏季床鋪對策：睡前30分鐘啟動烘被機去除濕氣，蓬鬆乾爽更好入眠 ②過敏家庭／寶寶安心睡：高溫烘被塵蟎剋星，過敏體質必備 ③烘鞋神器：雨天、運動後都能快速乾燥…" at bounding box center [847, 296] width 355 height 56
drag, startPoint x: 972, startPoint y: 281, endPoint x: 975, endPoint y: 305, distance: 24.8
click at [975, 305] on p "①夏季床鋪對策：睡前30分鐘啟動烘被機去除濕氣，蓬鬆乾爽更好入眠 ②過敏家庭／寶寶安心睡：高溫烘被塵蟎剋星，過敏體質必備 ③烘鞋神器：雨天、運動後都能快速乾燥…" at bounding box center [847, 296] width 355 height 56
click at [966, 317] on p "①夏季床鋪對策：睡前30分鐘啟動烘被機去除濕氣，蓬鬆乾爽更好入眠 ②過敏家庭／寶寶安心睡：高溫烘被塵蟎剋星，過敏體質必備 ③烘鞋神器：雨天、運動後都能快速乾燥…" at bounding box center [847, 296] width 355 height 56
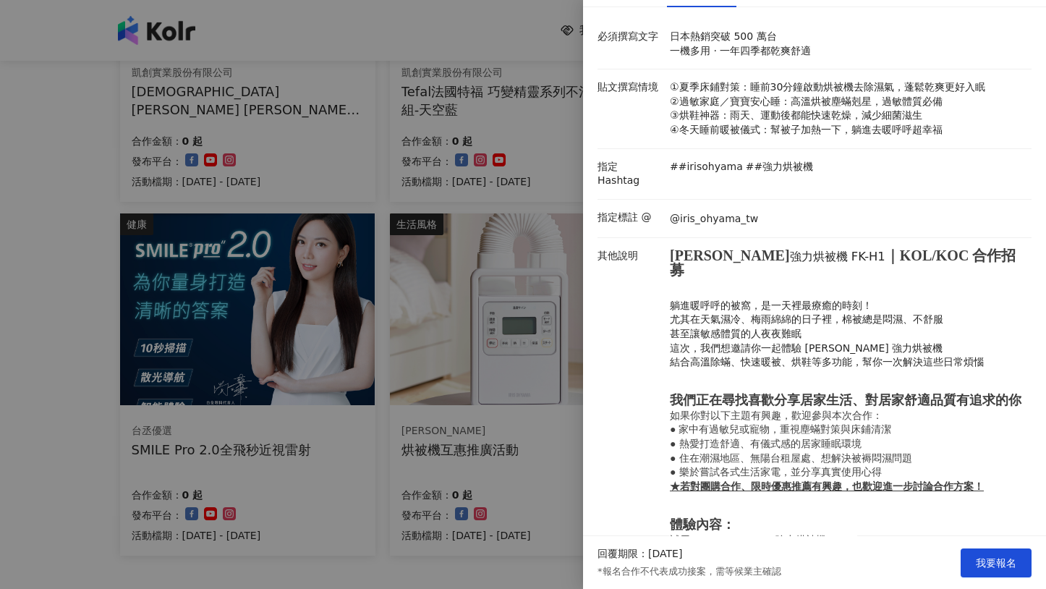
scroll to position [217, 0]
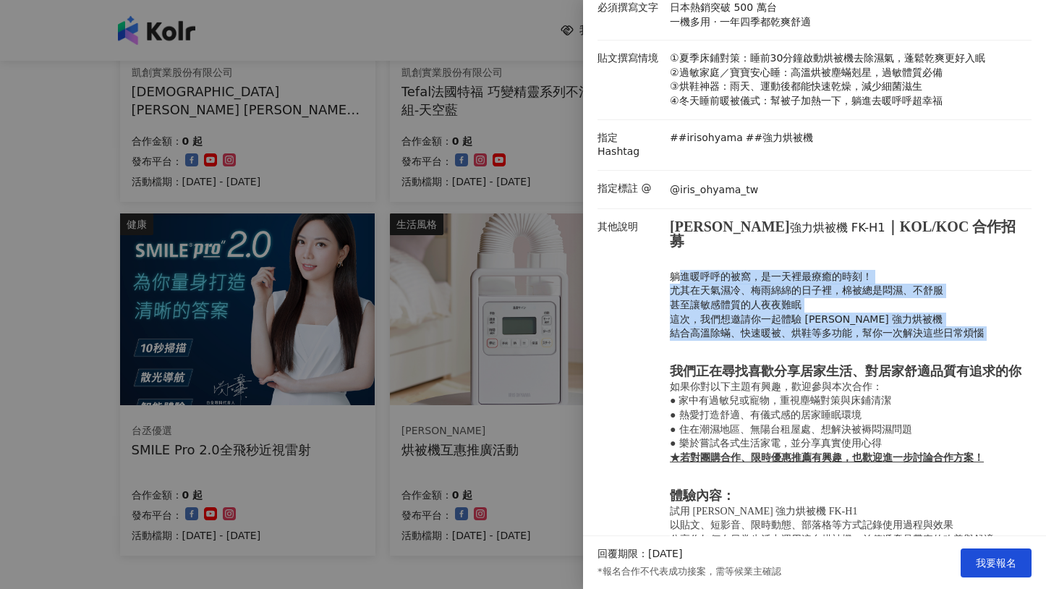
drag, startPoint x: 674, startPoint y: 247, endPoint x: 921, endPoint y: 314, distance: 256.4
click at [920, 314] on p "IRIS OHYAMA 強力烘被機 FK-H1 ｜KOL/KOC 合作招募 躺進暖呼呼的被窩，是一天裡最療癒的時刻！ 尤其在天氣濕冷、梅雨綿綿的日子裡，棉被總…" at bounding box center [847, 485] width 355 height 530
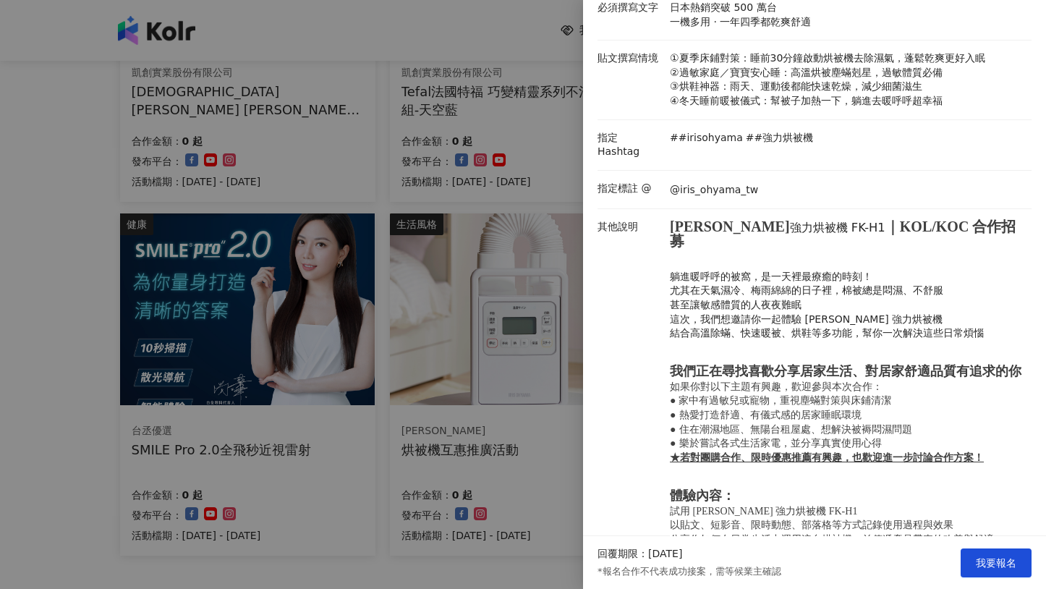
drag, startPoint x: 921, startPoint y: 314, endPoint x: 926, endPoint y: 357, distance: 43.7
click at [926, 365] on p "我們正在尋找喜歡分享居家生活、對居家舒適品質有追求的你 如果你對以下主題有興趣，歡迎參與本次合作： ● 家中有過敏兒或寵物，重視塵蟎對策與床鋪清潔 ● 熱愛打…" at bounding box center [847, 415] width 355 height 100
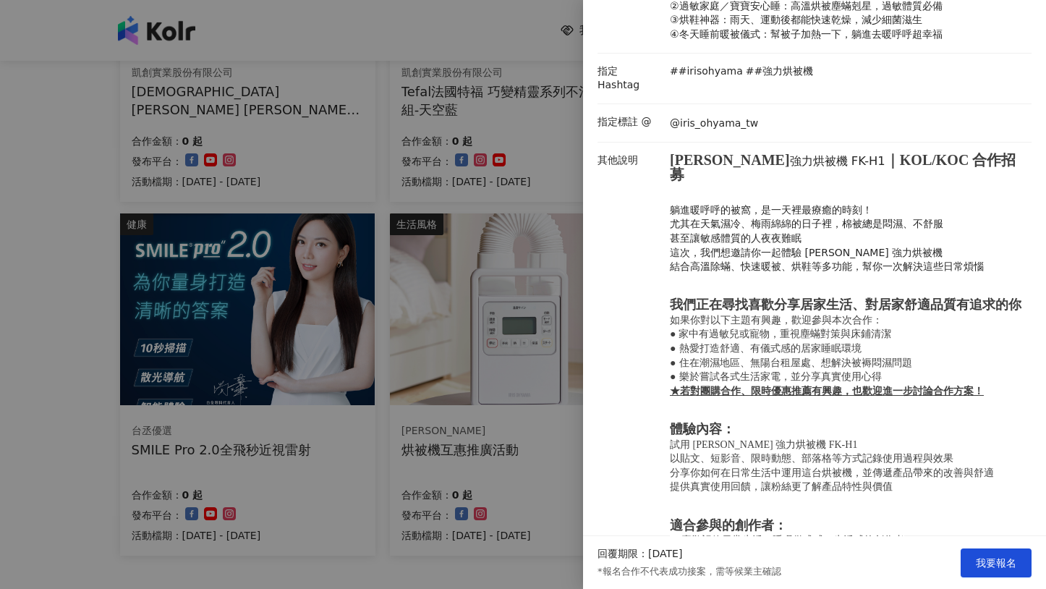
scroll to position [289, 0]
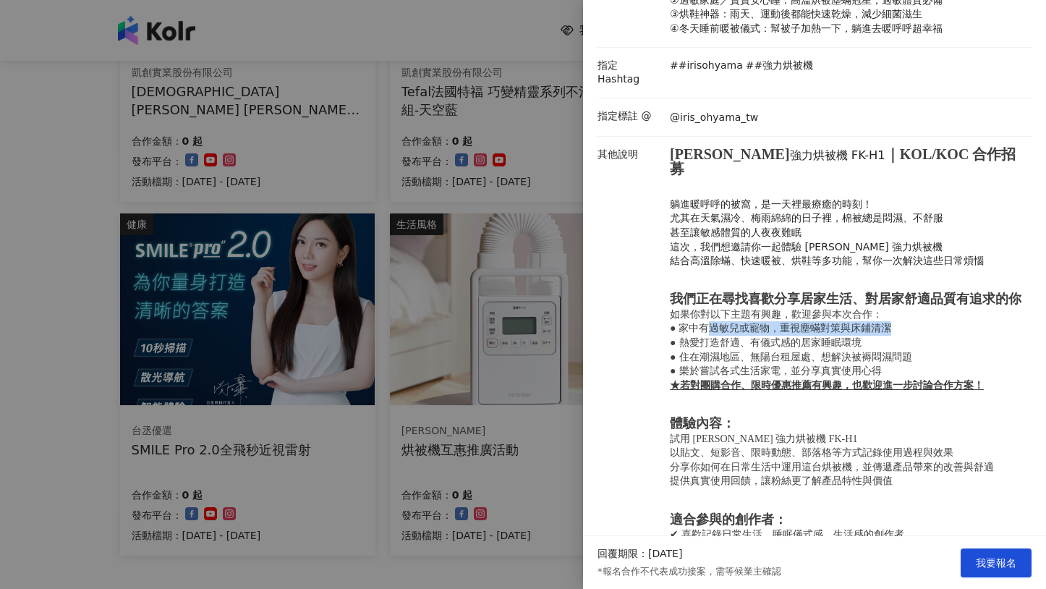
drag, startPoint x: 714, startPoint y: 318, endPoint x: 920, endPoint y: 314, distance: 205.5
click at [920, 314] on p "我們正在尋找喜歡分享居家生活、對居家舒適品質有追求的你 如果你對以下主題有興趣，歡迎參與本次合作： ● 家中有過敏兒或寵物，重視塵蟎對策與床鋪清潔 ● 熱愛打…" at bounding box center [847, 342] width 355 height 100
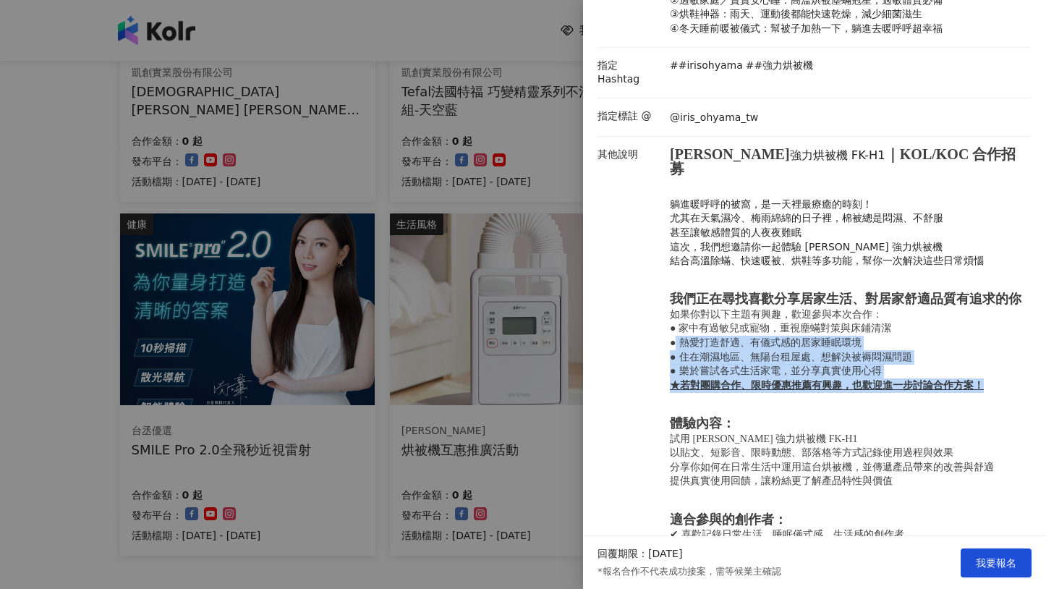
drag, startPoint x: 677, startPoint y: 328, endPoint x: 1001, endPoint y: 373, distance: 327.3
click at [1001, 373] on p "我們正在尋找喜歡分享居家生活、對居家舒適品質有追求的你 如果你對以下主題有興趣，歡迎參與本次合作： ● 家中有過敏兒或寵物，重視塵蟎對策與床鋪清潔 ● 熱愛打…" at bounding box center [847, 342] width 355 height 100
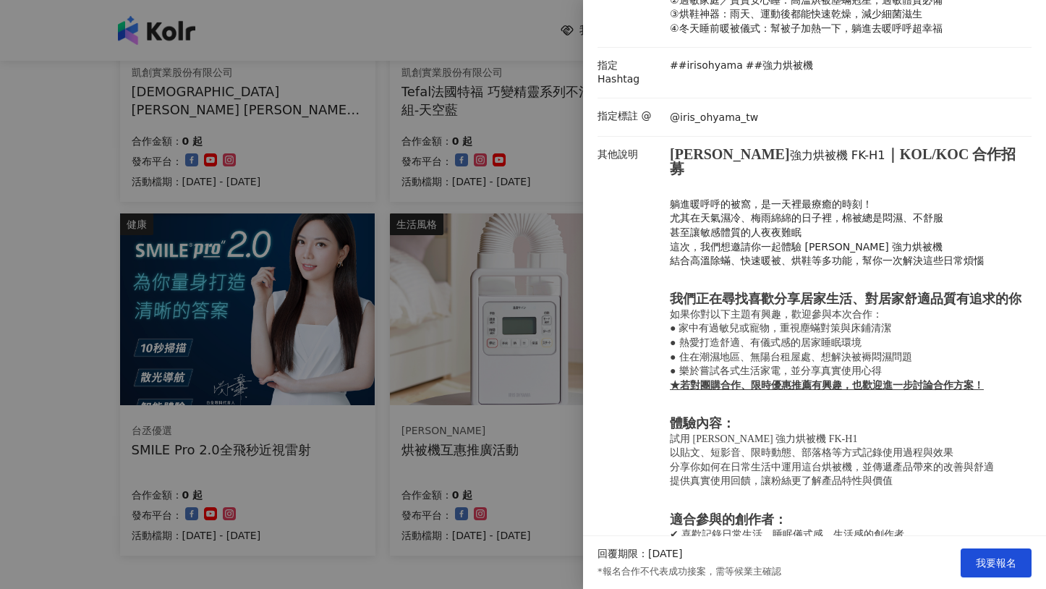
drag, startPoint x: 1001, startPoint y: 373, endPoint x: 958, endPoint y: 407, distance: 54.6
click at [958, 417] on p "體驗內容： 試用 IRIS OHYAMA 強力烘被機 FK-H1 以貼文、短影音、限時動態、部落格等方式記錄使用過程與效果 分享你如何在日常生活中運用這台烘被…" at bounding box center [847, 453] width 355 height 72
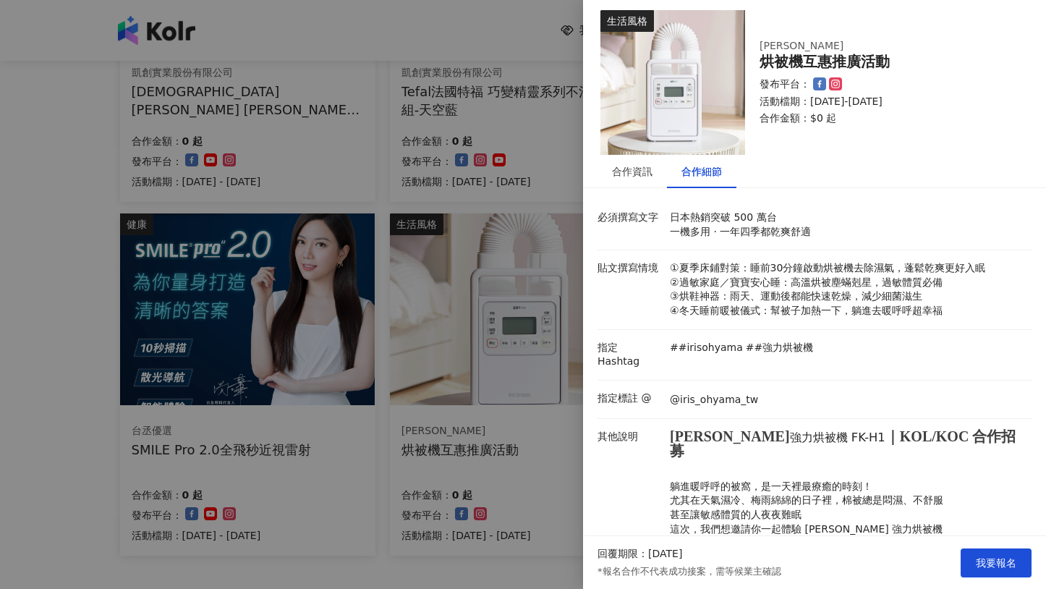
scroll to position [0, 0]
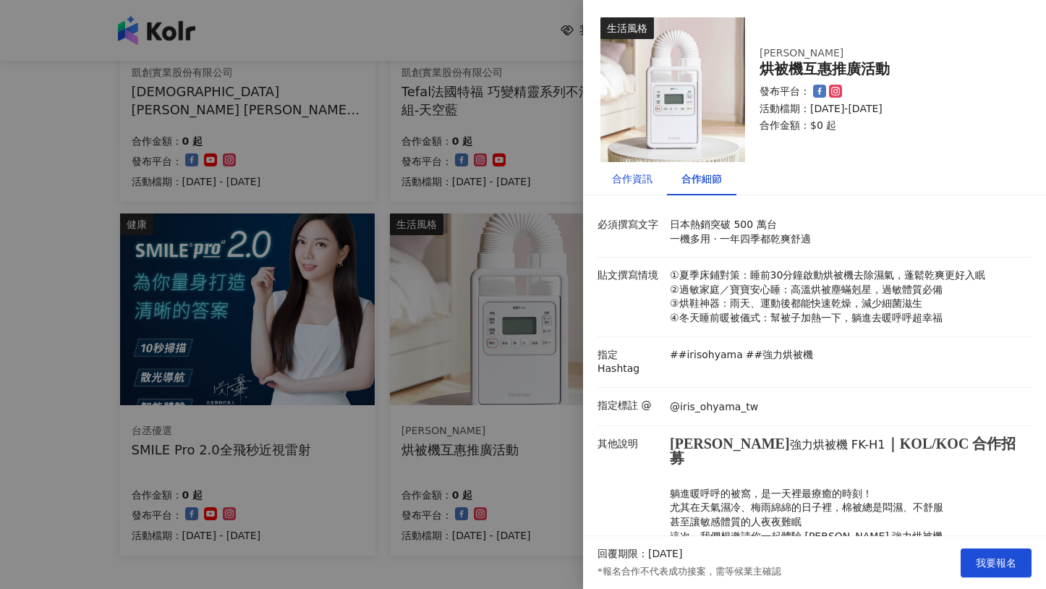
click at [627, 179] on div "合作資訊" at bounding box center [632, 179] width 41 height 16
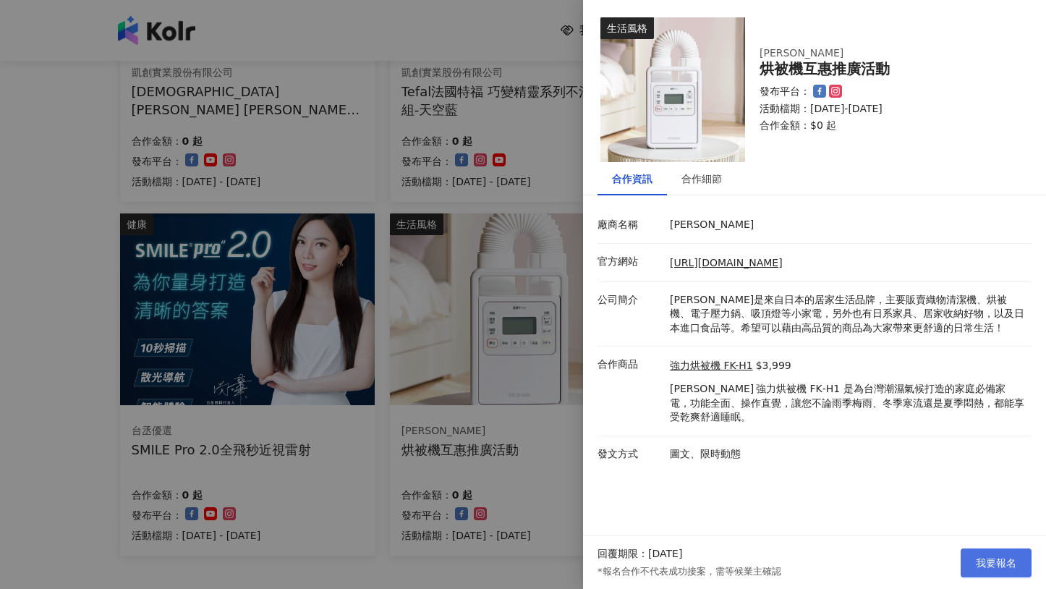
click at [983, 554] on button "我要報名" at bounding box center [996, 562] width 71 height 29
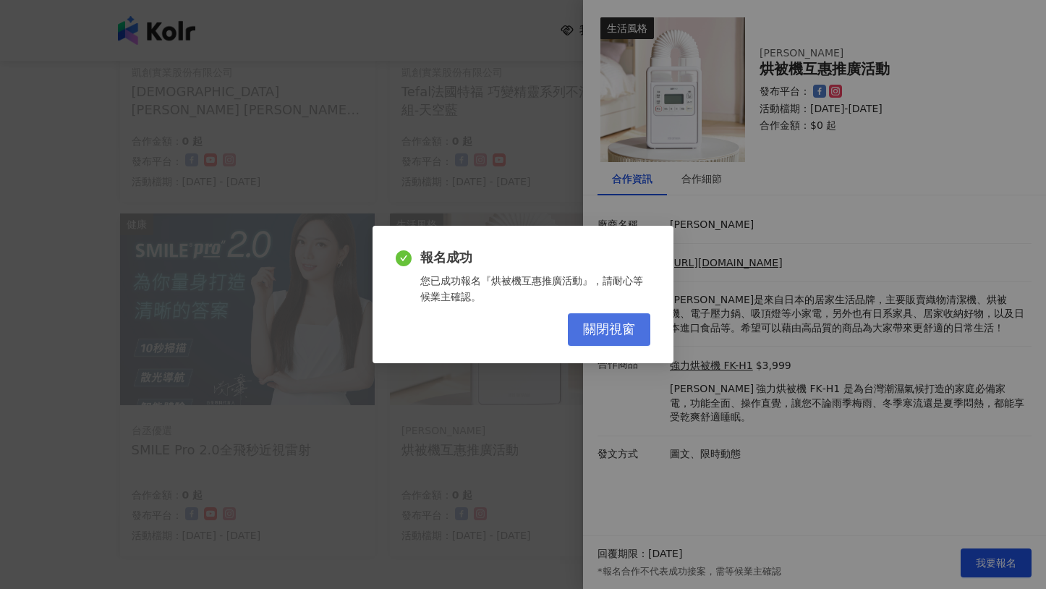
click at [595, 329] on span "關閉視窗" at bounding box center [609, 330] width 52 height 16
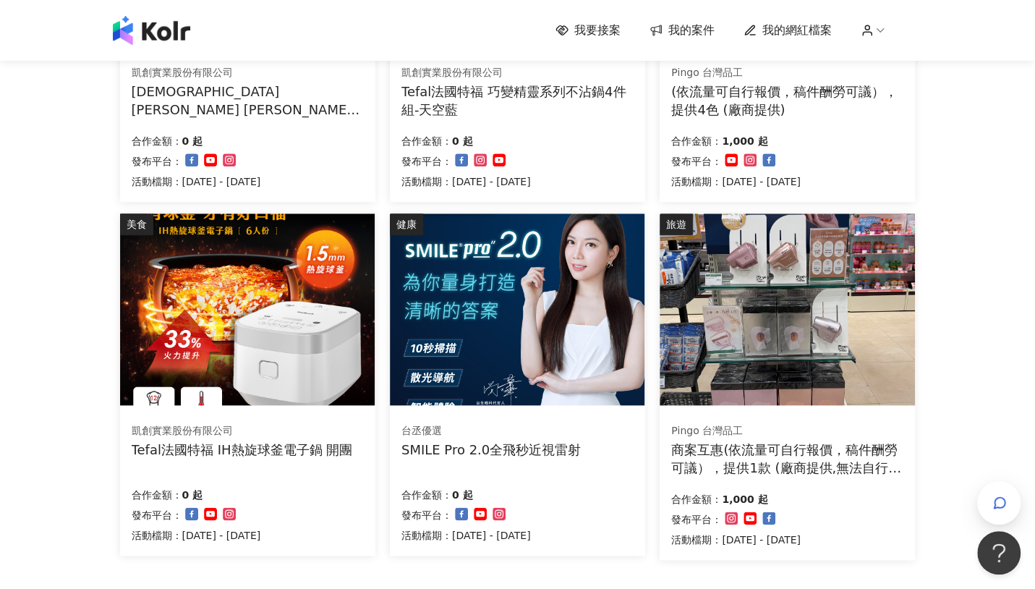
click at [255, 323] on img at bounding box center [247, 309] width 255 height 192
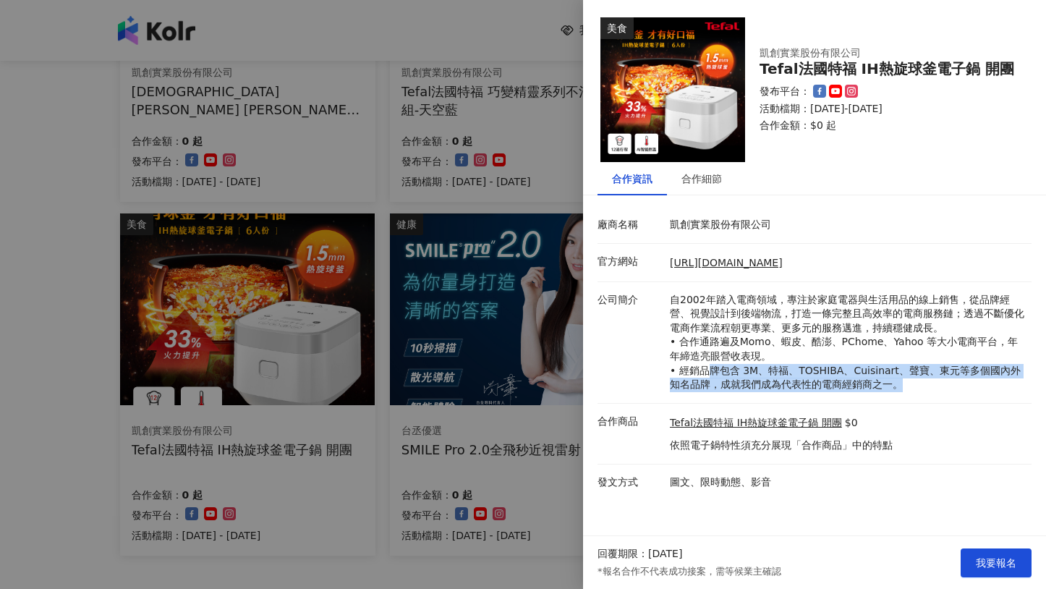
drag, startPoint x: 711, startPoint y: 371, endPoint x: 915, endPoint y: 386, distance: 204.6
click at [914, 386] on p "自2002年踏入電商領域，專注於家庭電器與生活用品的線上銷售，從品牌經營、視覺設計到後端物流，打造一條完整且高效率的電商服務鏈；透過不斷優化電商作業流程朝更專…" at bounding box center [847, 342] width 355 height 99
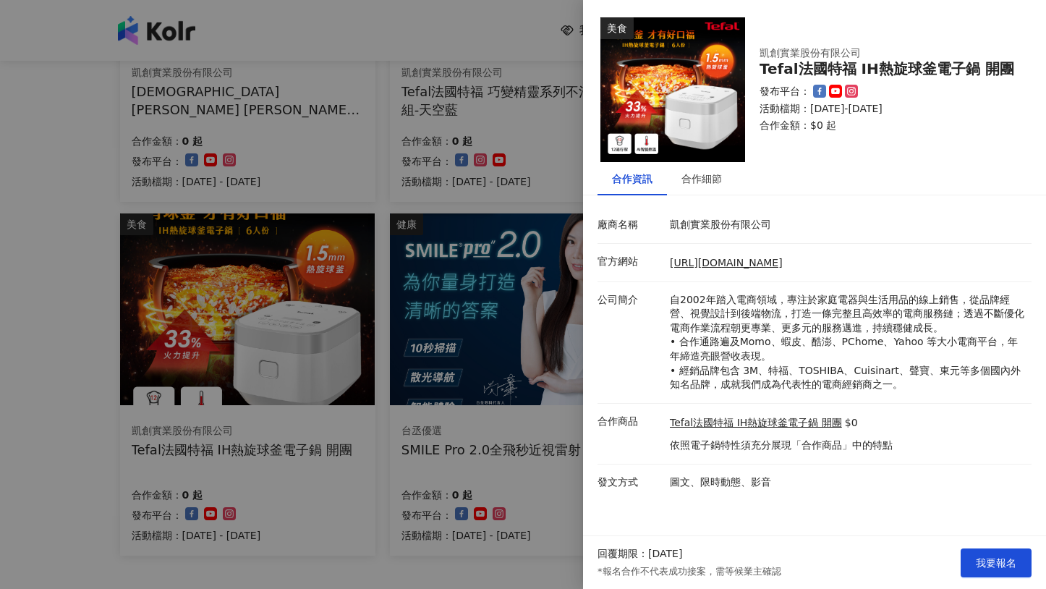
drag, startPoint x: 915, startPoint y: 386, endPoint x: 937, endPoint y: 449, distance: 66.6
click at [937, 449] on div "Tefal法國特福 IH熱旋球釜電子鍋 開團 $0 依照電子鍋特性須充分展現「合作商品」中的特點" at bounding box center [847, 434] width 362 height 38
drag, startPoint x: 637, startPoint y: 394, endPoint x: 510, endPoint y: 387, distance: 126.8
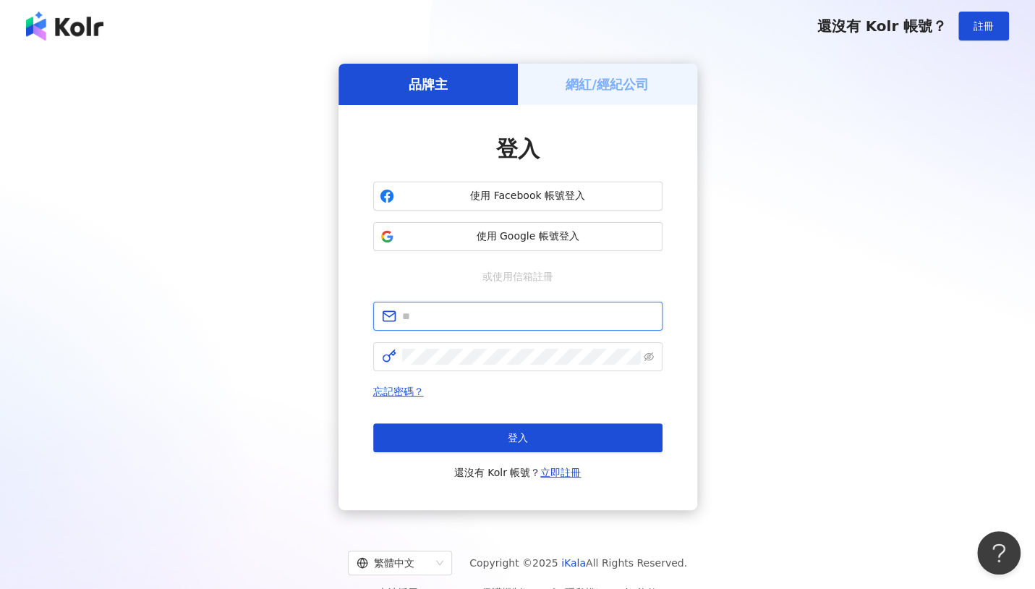
type input "**********"
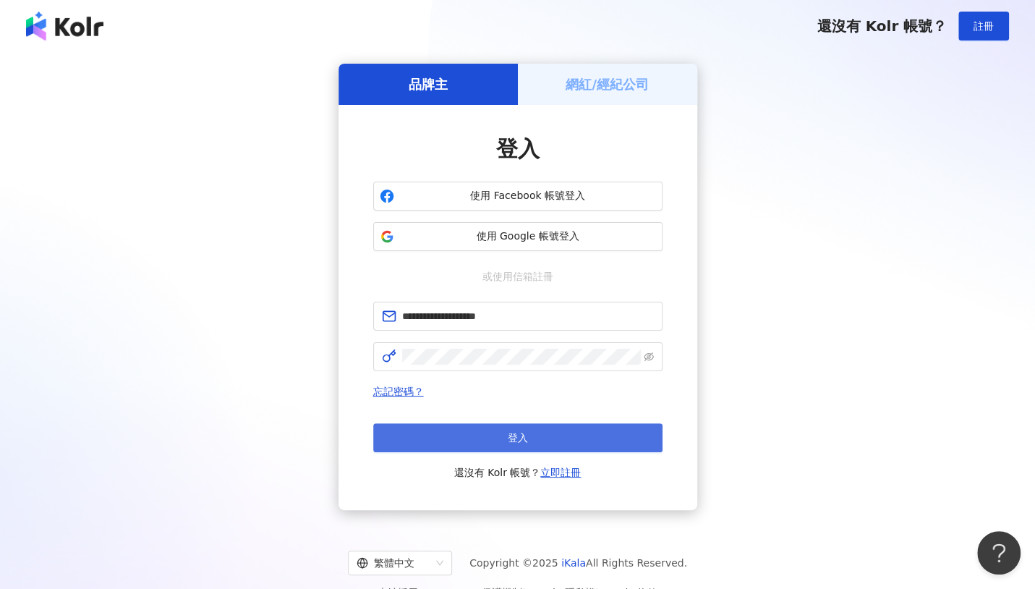
click at [546, 446] on button "登入" at bounding box center [517, 437] width 289 height 29
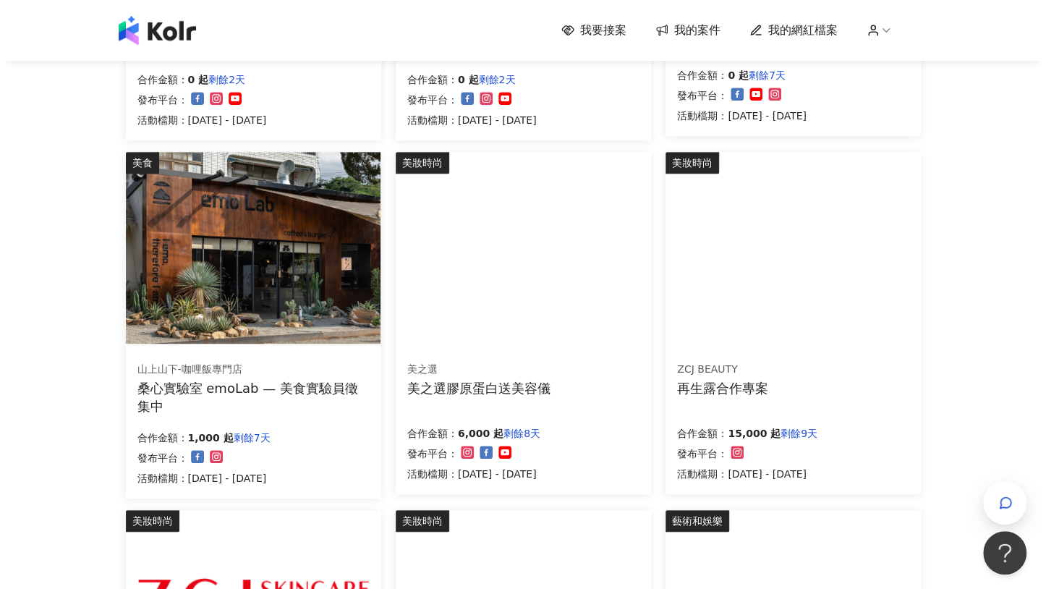
scroll to position [139, 0]
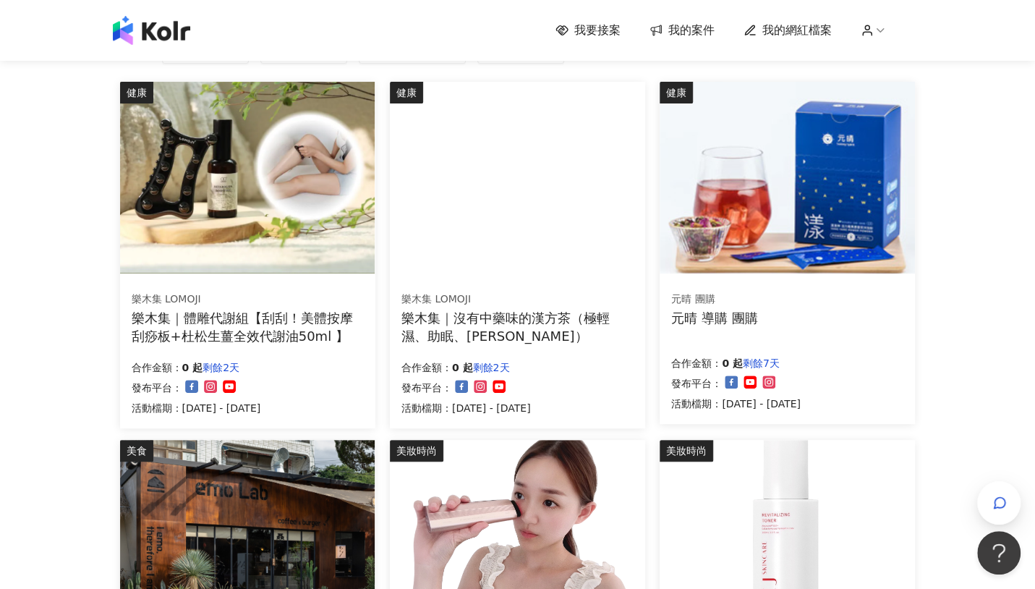
click at [260, 203] on img at bounding box center [247, 178] width 255 height 192
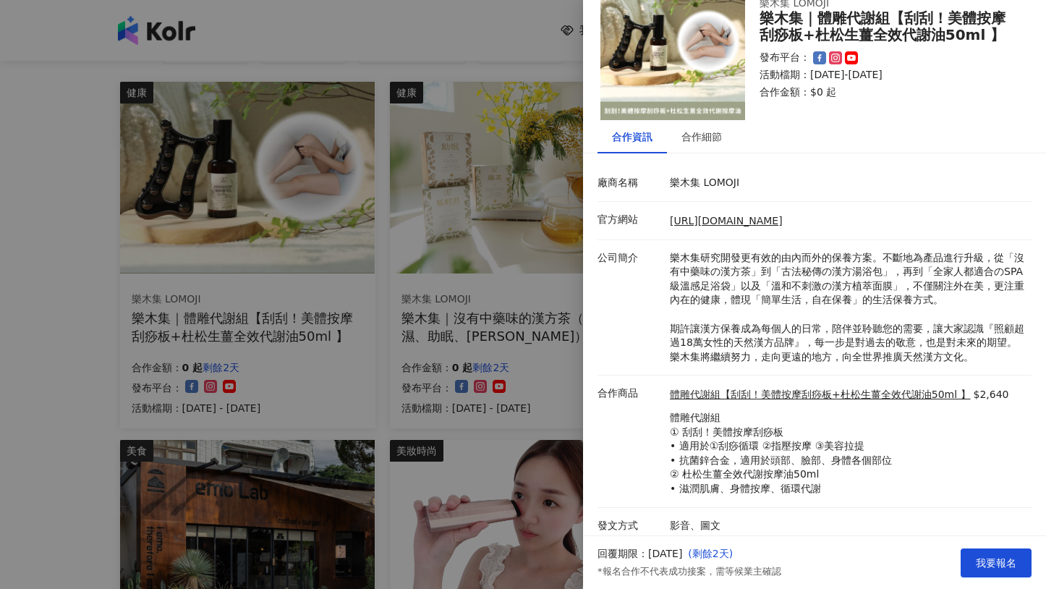
scroll to position [48, 0]
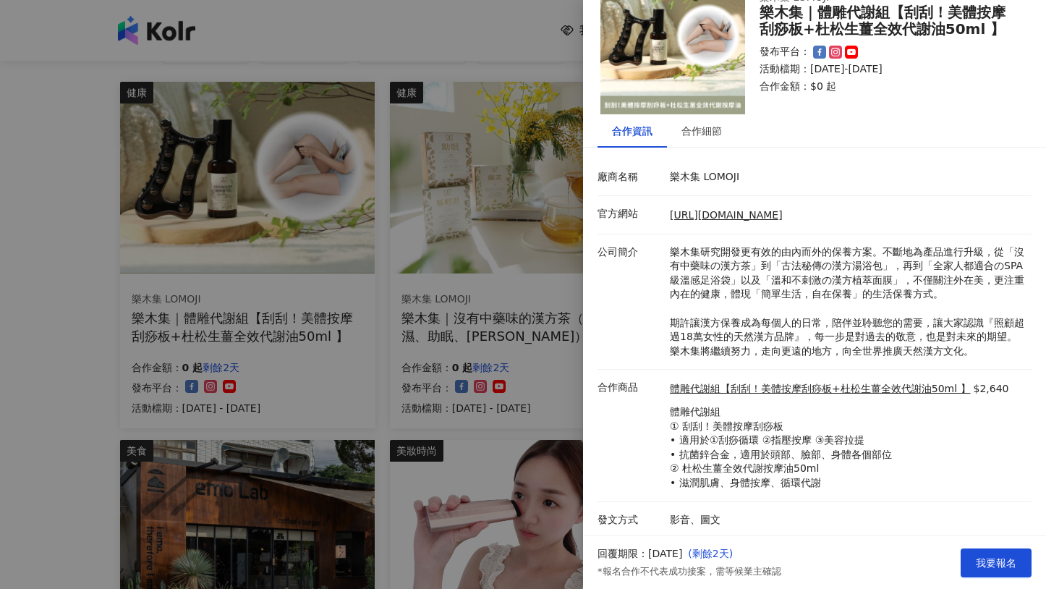
click at [51, 370] on div at bounding box center [523, 294] width 1046 height 589
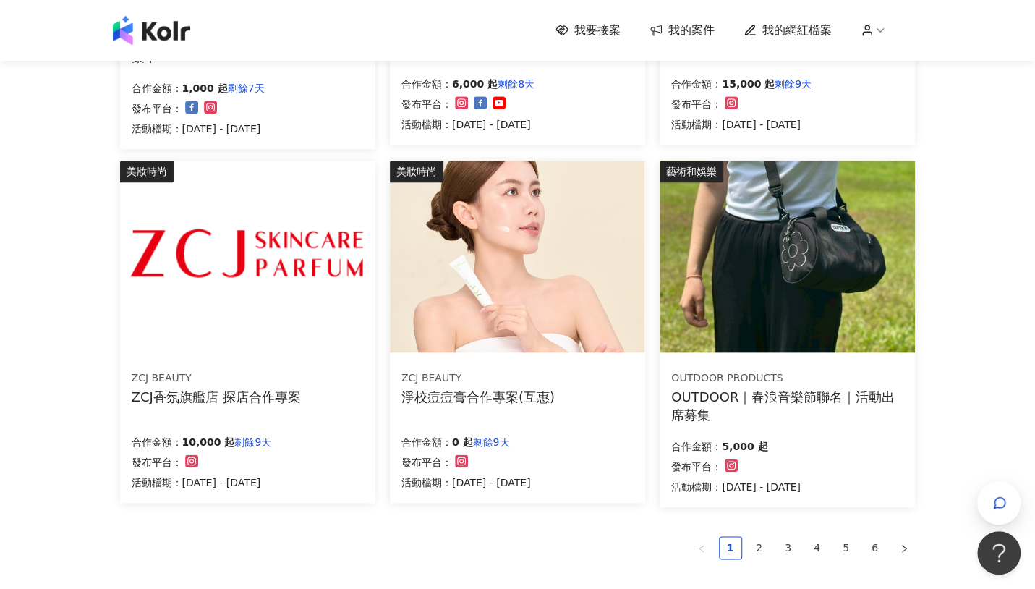
scroll to position [965, 0]
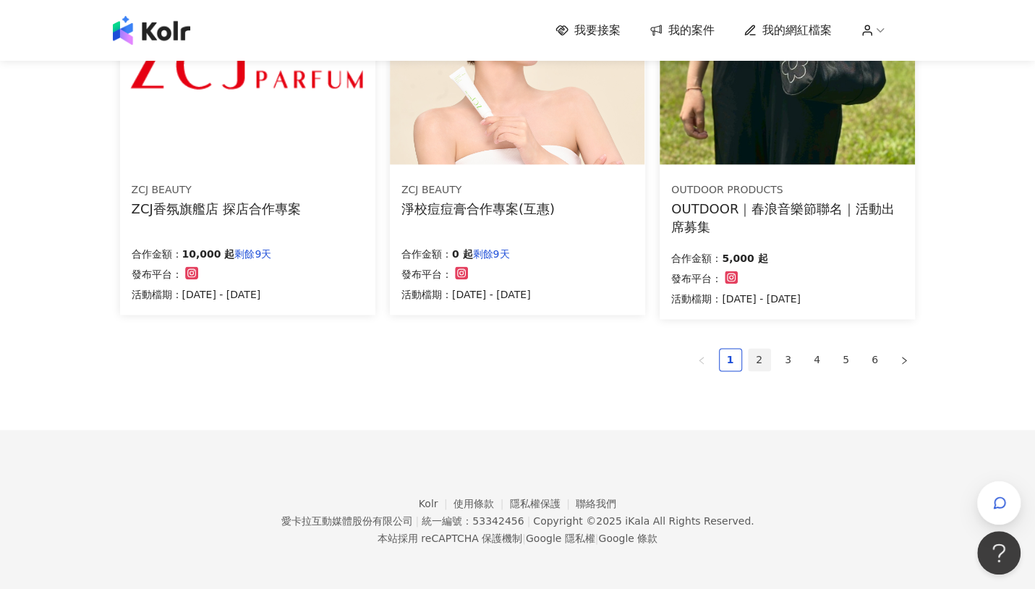
click at [757, 365] on link "2" at bounding box center [760, 360] width 22 height 22
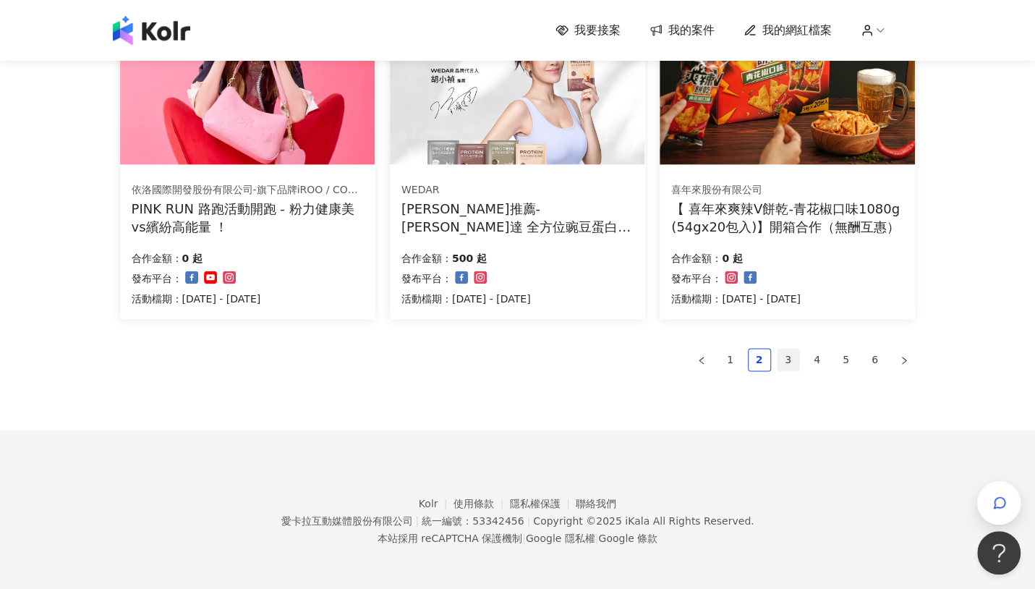
click at [792, 354] on link "3" at bounding box center [789, 360] width 22 height 22
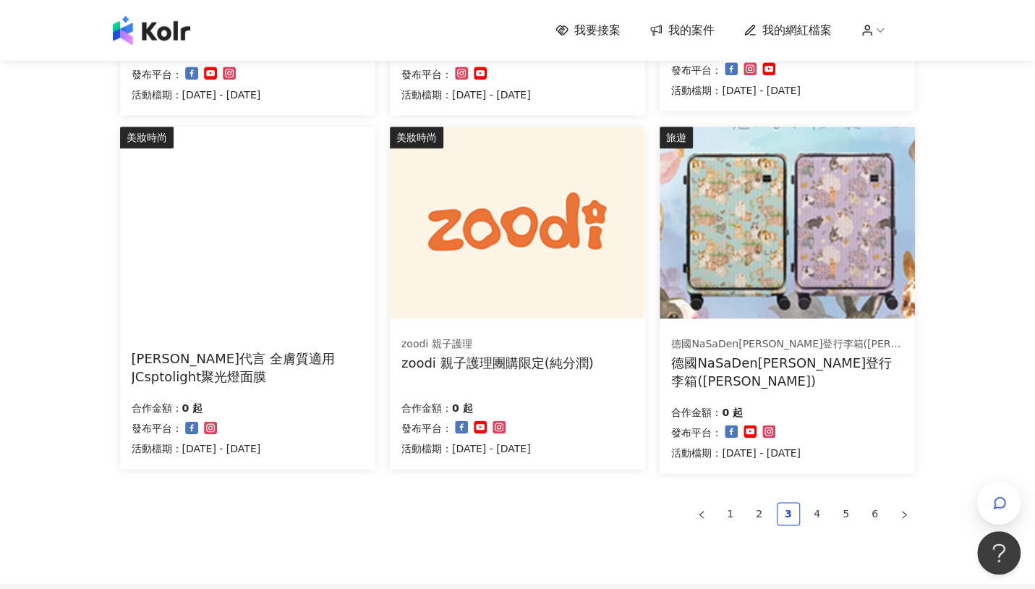
scroll to position [816, 0]
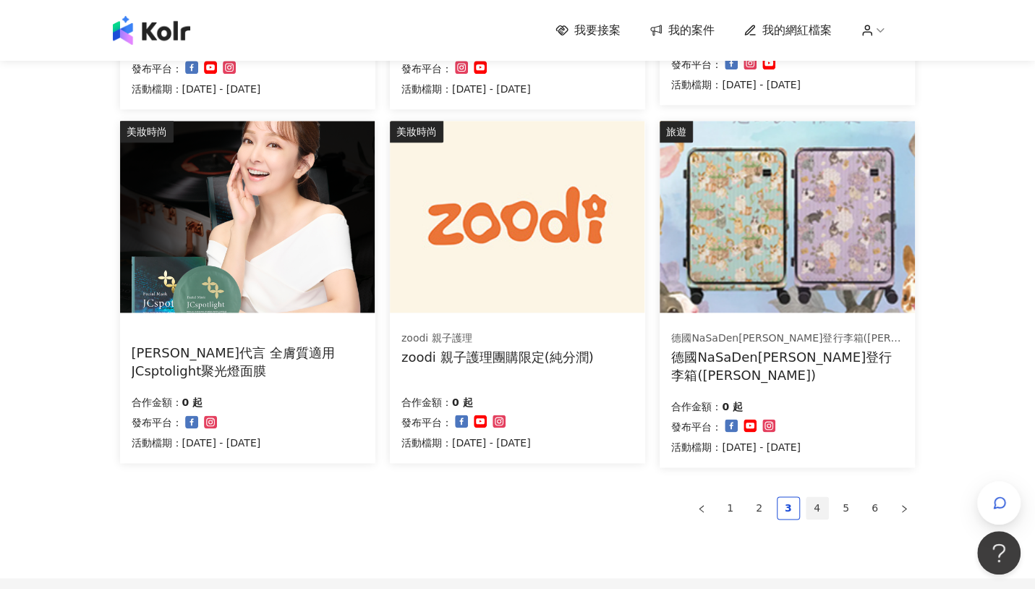
click at [826, 501] on link "4" at bounding box center [818, 508] width 22 height 22
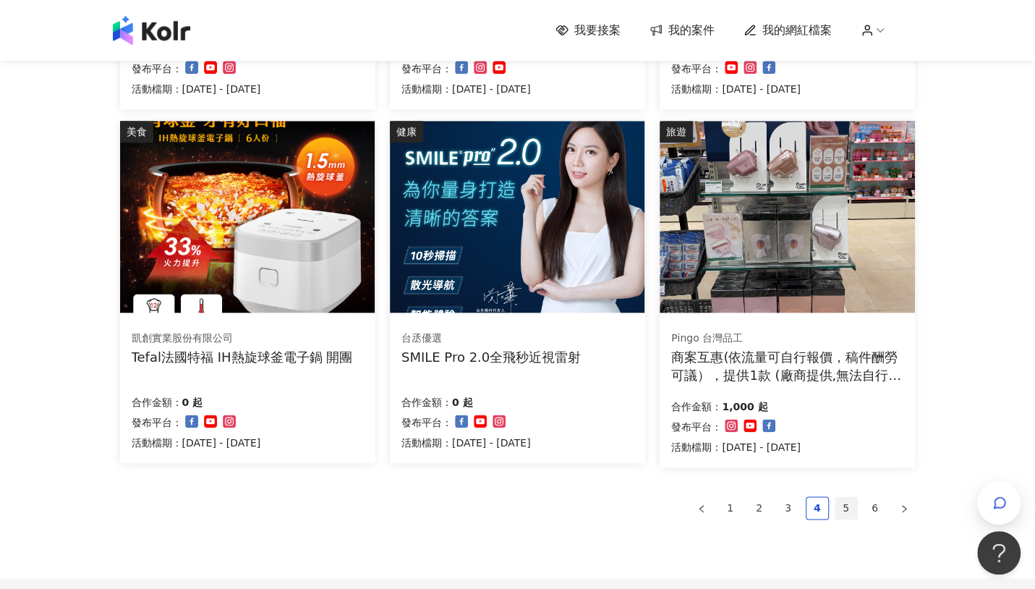
click at [844, 504] on link "5" at bounding box center [847, 508] width 22 height 22
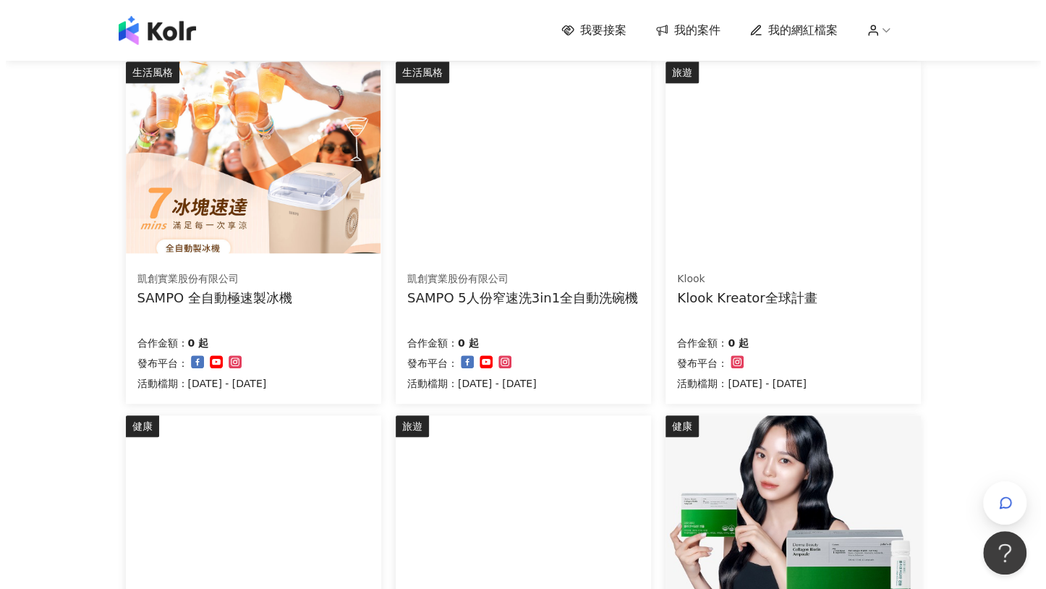
scroll to position [454, 0]
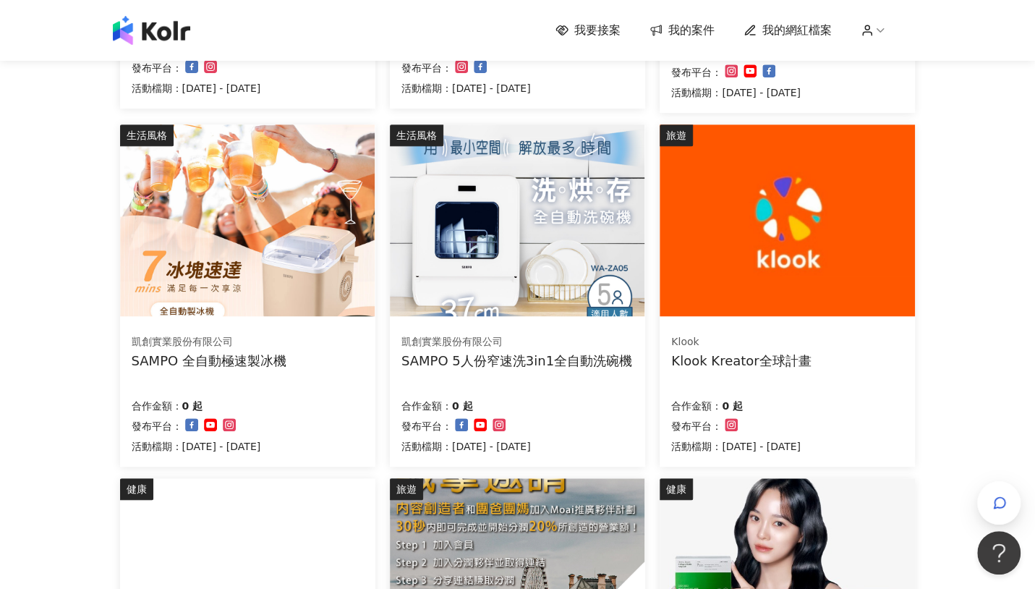
click at [582, 378] on div "凱創實業股份有限公司 SAMPO 5人份窄速洗3in1全自動洗碗機 合作金額： 0 起 發布平台： 活動檔期：2025/6/1 - 2025/12/31" at bounding box center [517, 394] width 255 height 145
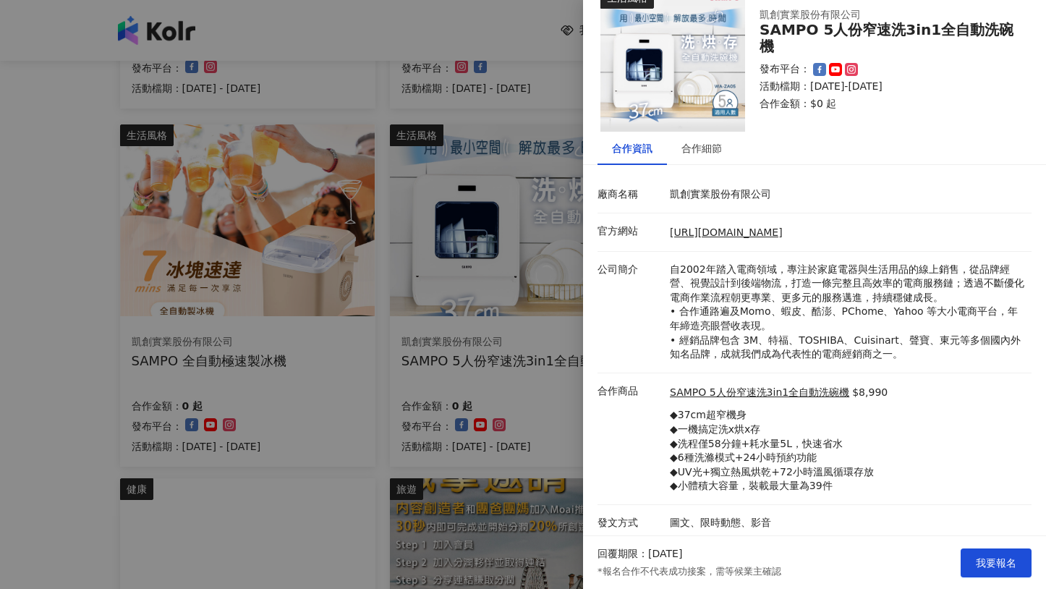
scroll to position [33, 0]
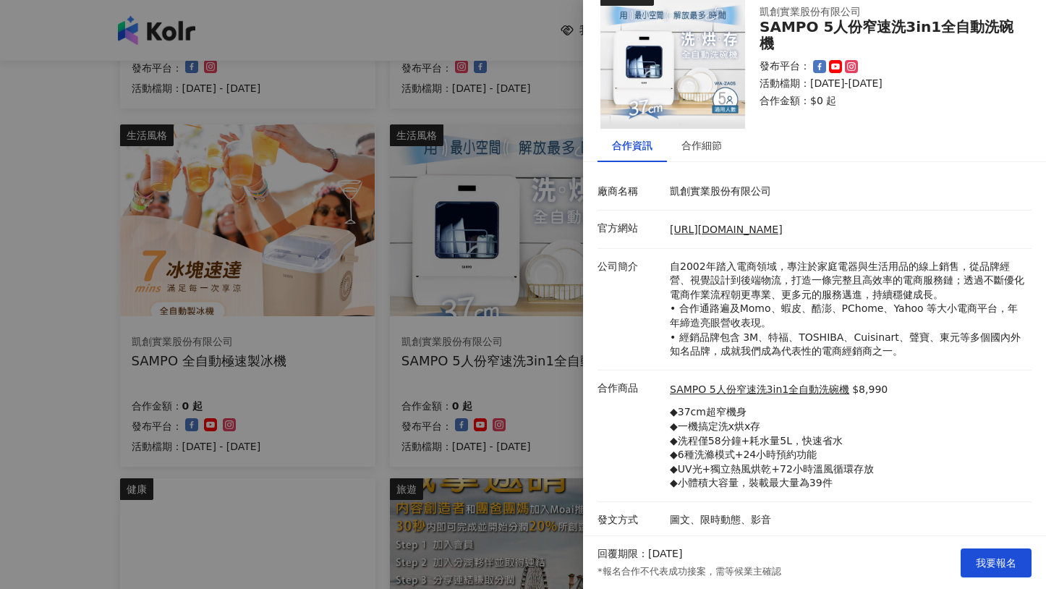
click at [551, 399] on div at bounding box center [523, 294] width 1046 height 589
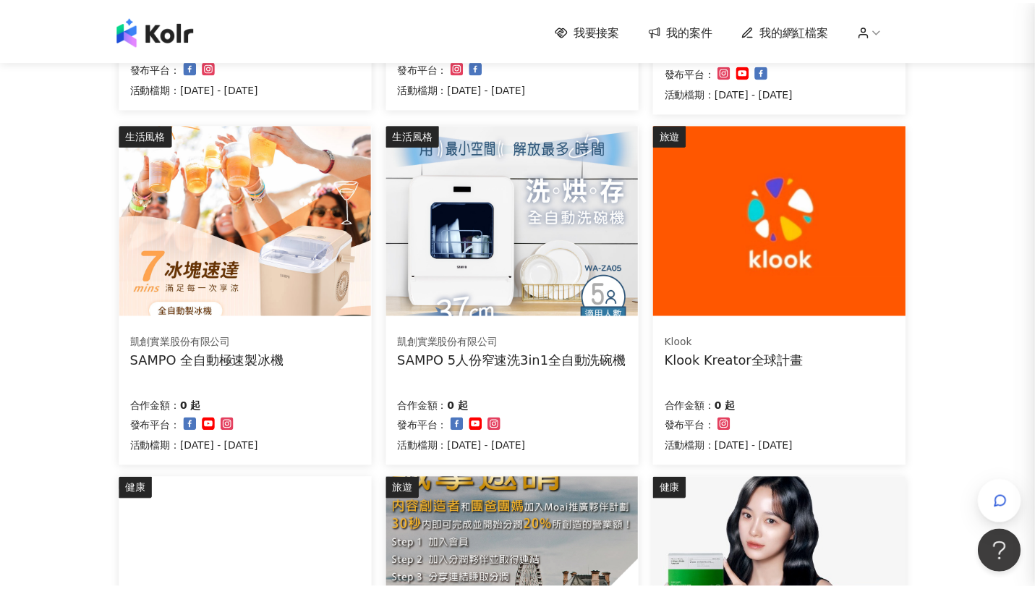
scroll to position [0, 0]
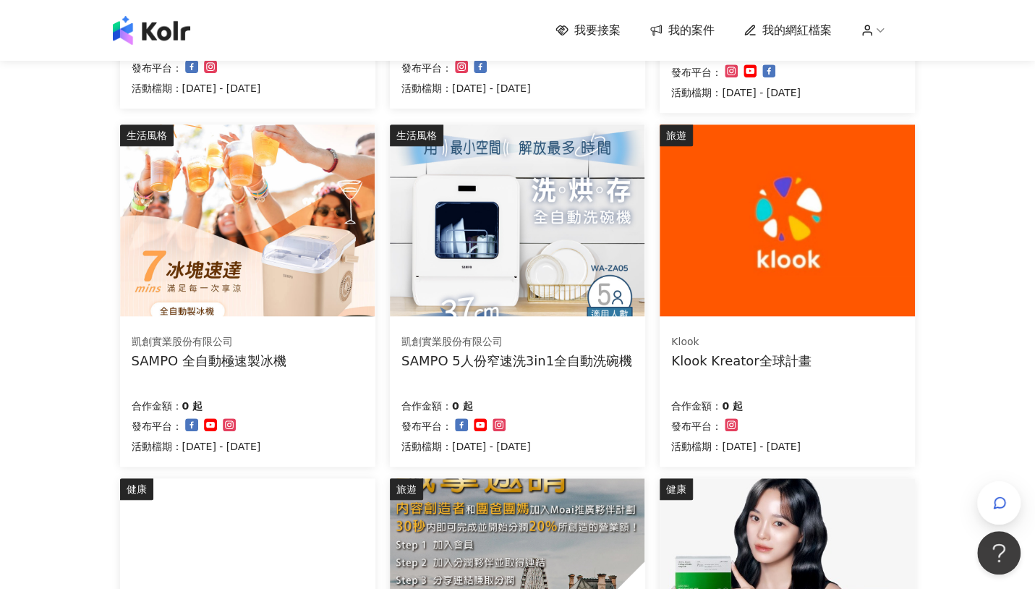
click at [73, 375] on div "我要接案 我的案件 我的網紅檔案 我要接案 搜尋 排序： 日期新到舊 篩選： 案件類型 發布平台 案件價格範圍 活動檔期 清除 套用 生活風格 本研專科 找網…" at bounding box center [517, 321] width 1035 height 1551
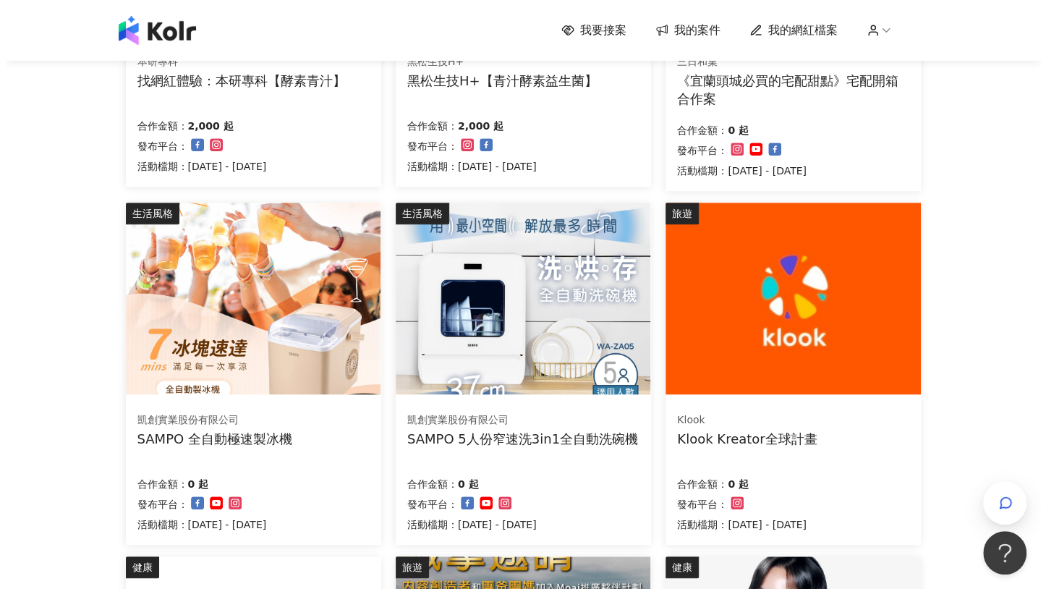
scroll to position [382, 0]
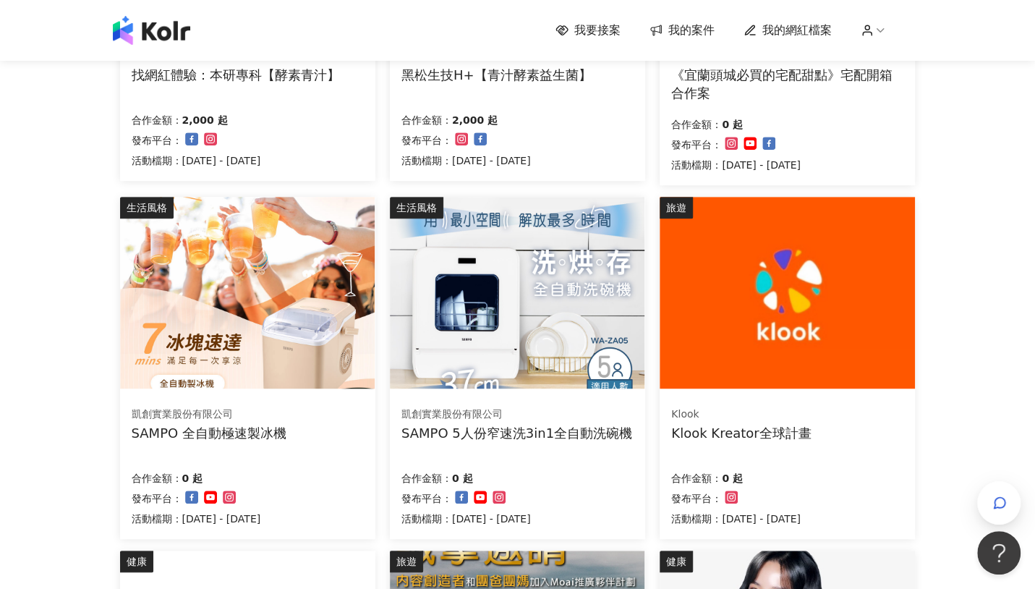
click at [235, 308] on img at bounding box center [247, 293] width 255 height 192
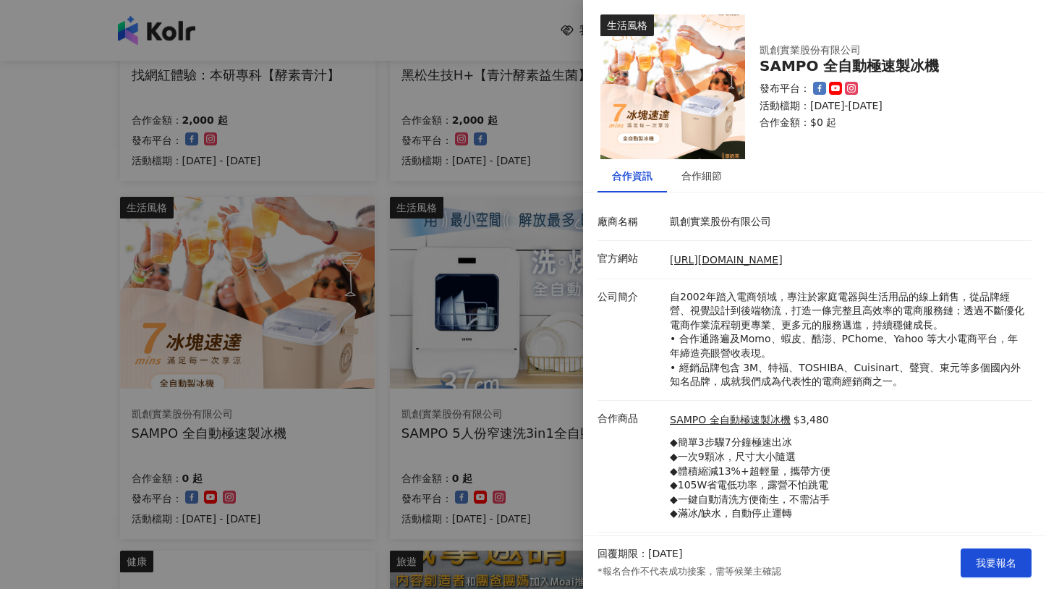
scroll to position [0, 0]
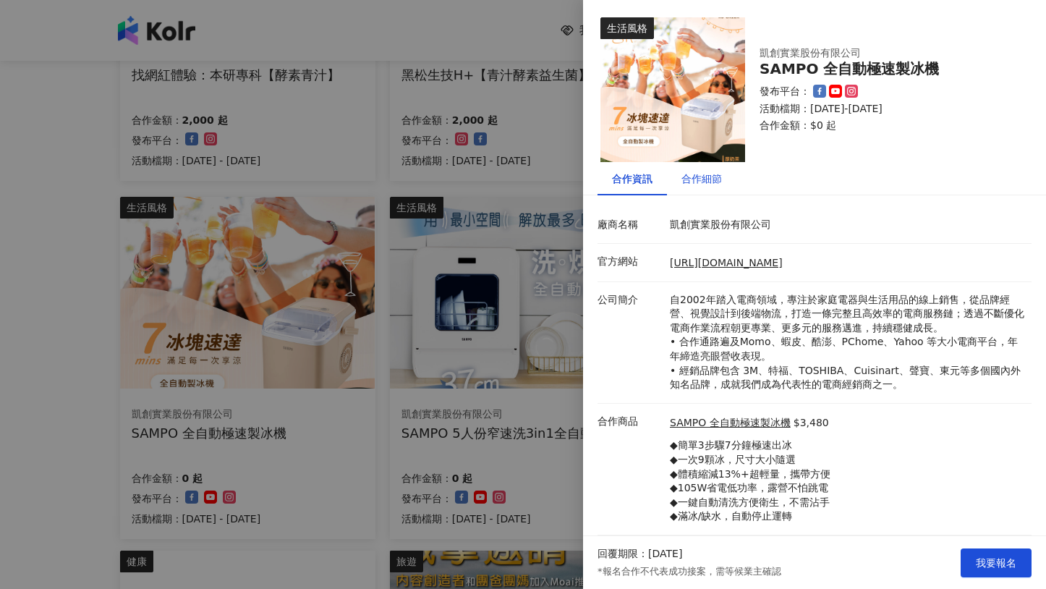
click at [690, 182] on div "合作細節" at bounding box center [702, 179] width 41 height 16
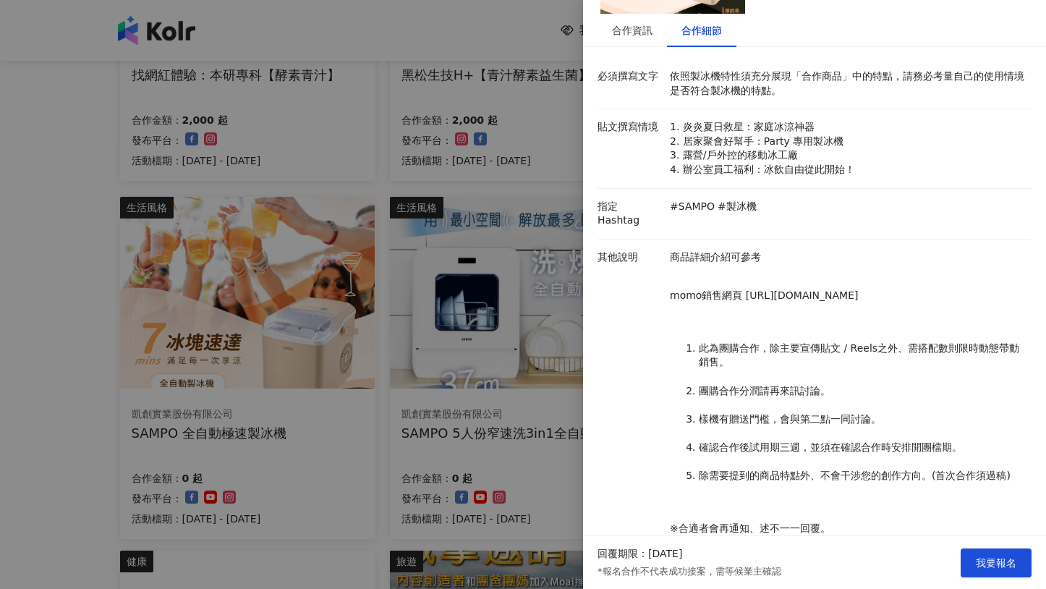
scroll to position [182, 0]
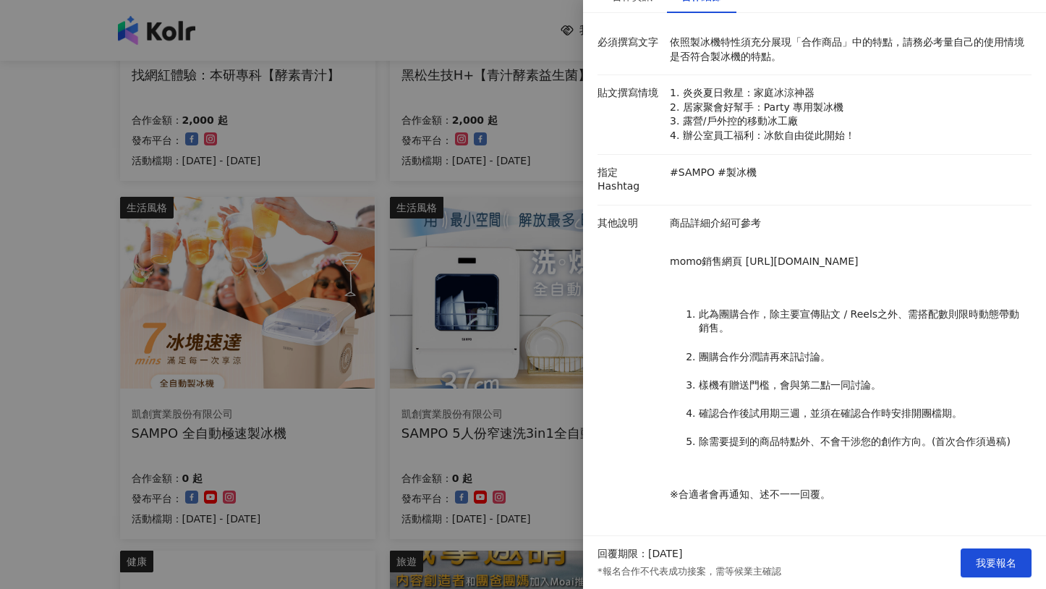
click at [98, 326] on div at bounding box center [523, 294] width 1046 height 589
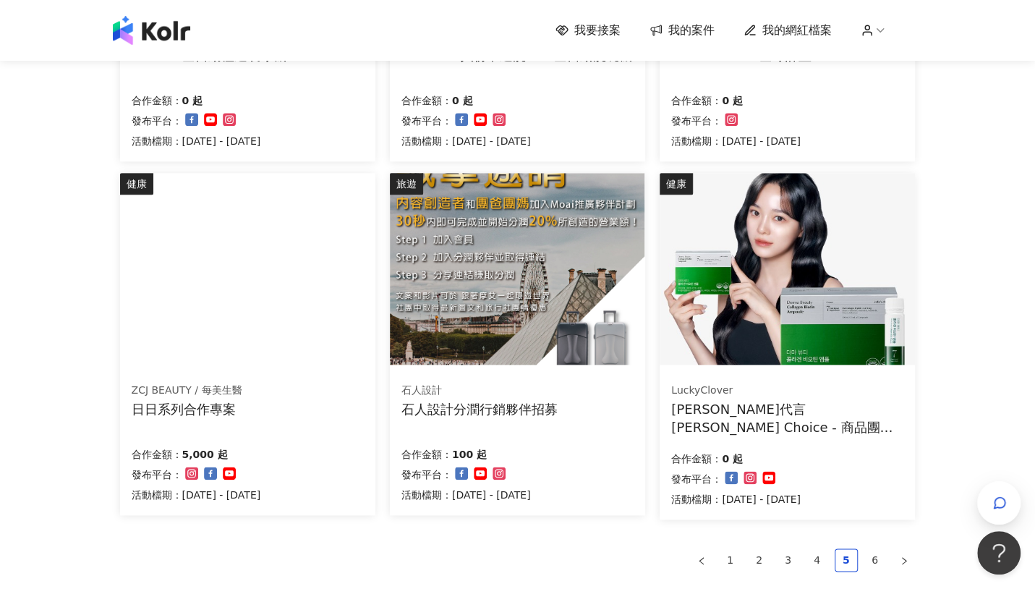
scroll to position [941, 0]
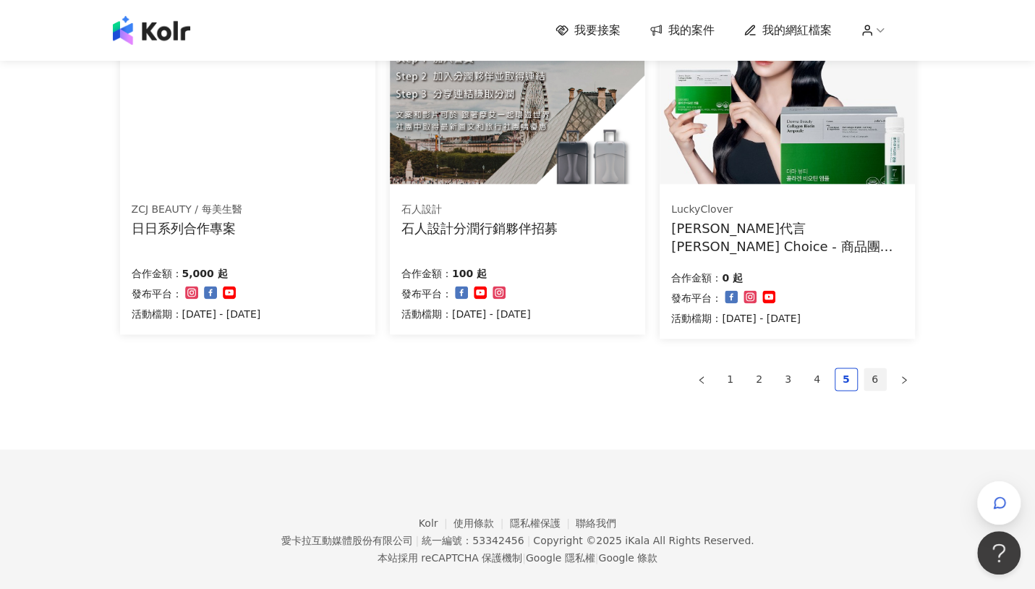
click at [870, 379] on link "6" at bounding box center [876, 379] width 22 height 22
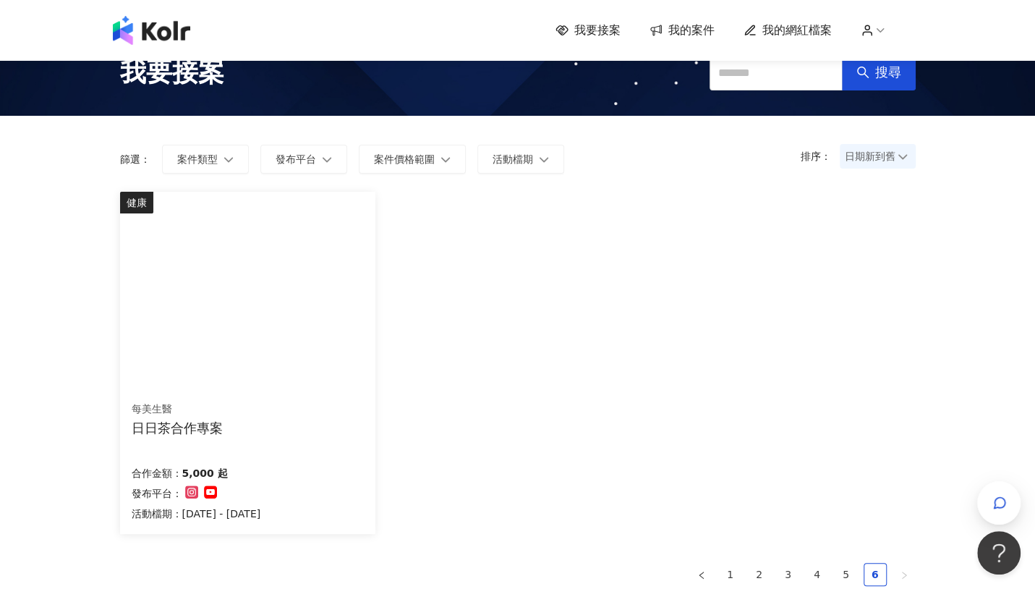
scroll to position [28, 0]
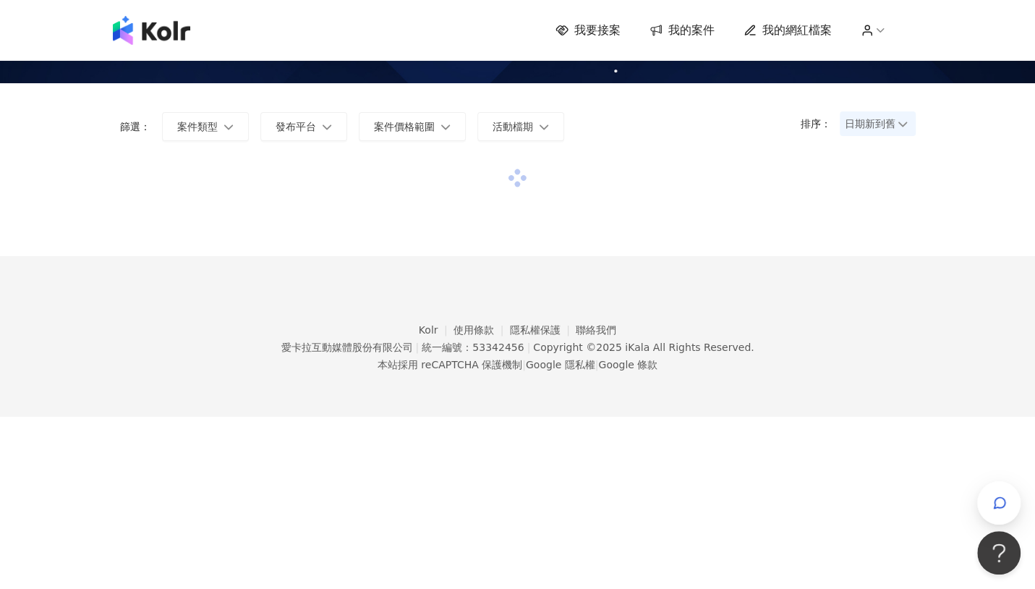
scroll to position [67, 0]
